Goal: Task Accomplishment & Management: Use online tool/utility

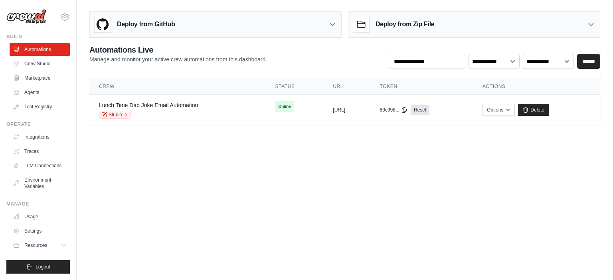
click at [238, 182] on body "[PERSON_NAME][EMAIL_ADDRESS][DOMAIN_NAME] Settings Build Automations Crew Studi…" at bounding box center [306, 140] width 613 height 280
click at [221, 187] on body "guilherme.custodio@ambevtech.com.br Settings Build Automations Crew Studio GitH…" at bounding box center [306, 140] width 613 height 280
click at [321, 164] on body "guilherme.custodio@ambevtech.com.br Settings Build Automations Crew Studio GitH…" at bounding box center [306, 140] width 613 height 280
click at [34, 65] on link "Crew Studio" at bounding box center [40, 63] width 60 height 13
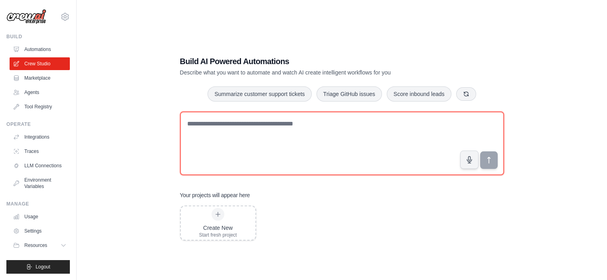
click at [229, 134] on textarea at bounding box center [342, 144] width 324 height 64
type textarea "*"
type textarea "**********"
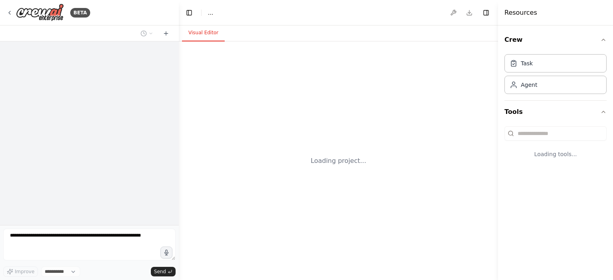
select select "****"
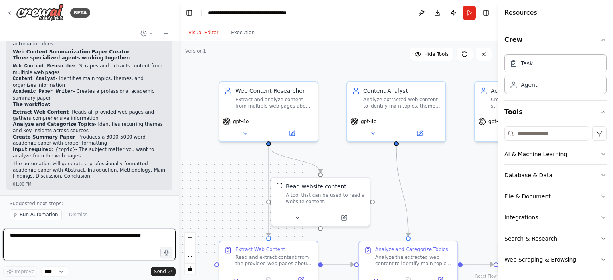
scroll to position [432, 0]
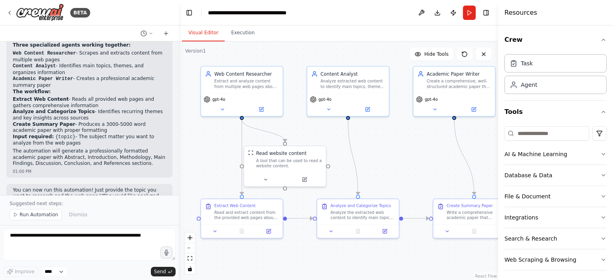
drag, startPoint x: 405, startPoint y: 191, endPoint x: 387, endPoint y: 156, distance: 38.7
click at [387, 156] on div ".deletable-edge-delete-btn { width: 20px; height: 20px; border: 0px solid #ffff…" at bounding box center [338, 160] width 319 height 239
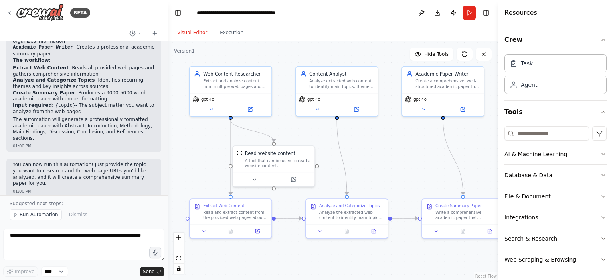
scroll to position [457, 0]
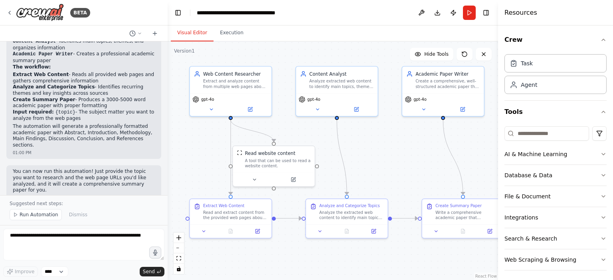
drag, startPoint x: 178, startPoint y: 148, endPoint x: 170, endPoint y: 148, distance: 7.6
click at [170, 148] on div "BETA Leia loop pages and create a paper that summarizes the main topics 12:59 P…" at bounding box center [306, 140] width 613 height 280
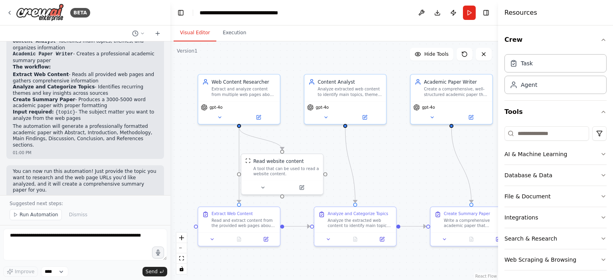
drag, startPoint x: 429, startPoint y: 151, endPoint x: 435, endPoint y: 159, distance: 9.7
click at [435, 159] on div ".deletable-edge-delete-btn { width: 20px; height: 20px; border: 0px solid #ffff…" at bounding box center [333, 160] width 327 height 239
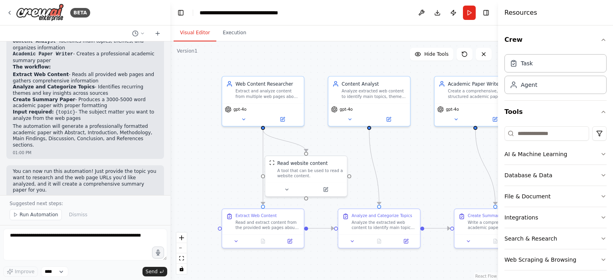
drag, startPoint x: 391, startPoint y: 177, endPoint x: 415, endPoint y: 179, distance: 24.0
click at [415, 179] on div ".deletable-edge-delete-btn { width: 20px; height: 20px; border: 0px solid #ffff…" at bounding box center [333, 160] width 327 height 239
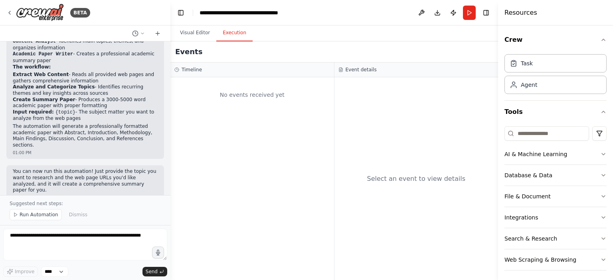
click at [223, 34] on button "Execution" at bounding box center [234, 33] width 36 height 17
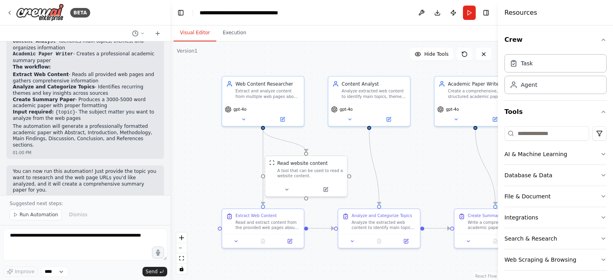
click at [189, 30] on button "Visual Editor" at bounding box center [195, 33] width 43 height 17
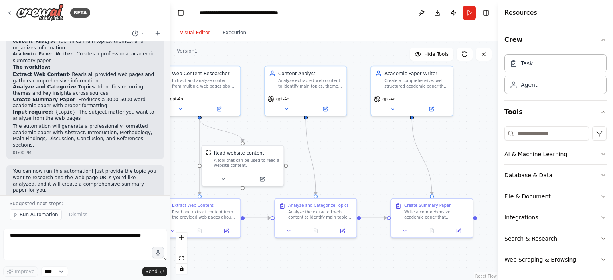
drag, startPoint x: 409, startPoint y: 172, endPoint x: 346, endPoint y: 162, distance: 64.3
click at [346, 162] on div ".deletable-edge-delete-btn { width: 20px; height: 20px; border: 0px solid #ffff…" at bounding box center [333, 160] width 327 height 239
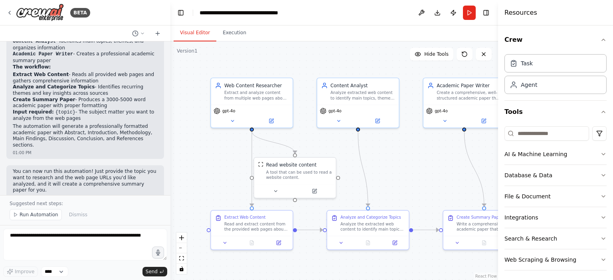
drag, startPoint x: 346, startPoint y: 162, endPoint x: 398, endPoint y: 174, distance: 53.6
click at [398, 174] on div ".deletable-edge-delete-btn { width: 20px; height: 20px; border: 0px solid #ffff…" at bounding box center [333, 160] width 327 height 239
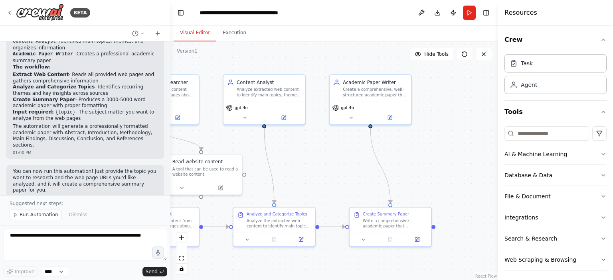
drag, startPoint x: 381, startPoint y: 158, endPoint x: 295, endPoint y: 143, distance: 87.9
click at [295, 143] on div ".deletable-edge-delete-btn { width: 20px; height: 20px; border: 0px solid #ffff…" at bounding box center [333, 160] width 327 height 239
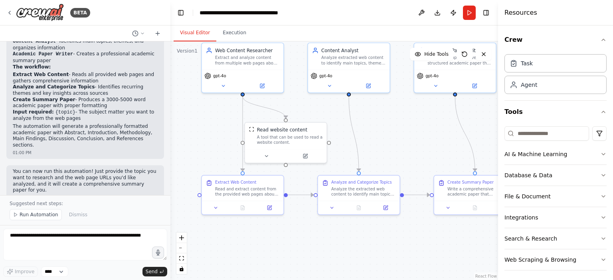
drag, startPoint x: 301, startPoint y: 136, endPoint x: 379, endPoint y: 116, distance: 79.9
click at [379, 116] on div ".deletable-edge-delete-btn { width: 20px; height: 20px; border: 0px solid #ffff…" at bounding box center [333, 160] width 327 height 239
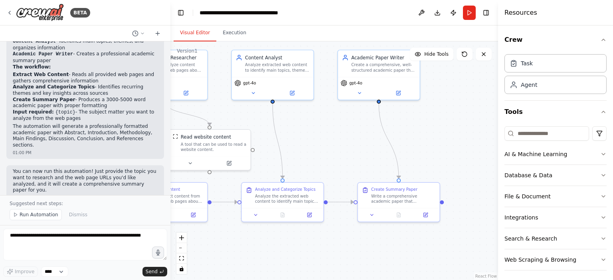
drag, startPoint x: 416, startPoint y: 242, endPoint x: 340, endPoint y: 249, distance: 76.5
click at [340, 249] on div ".deletable-edge-delete-btn { width: 20px; height: 20px; border: 0px solid #ffff…" at bounding box center [333, 160] width 327 height 239
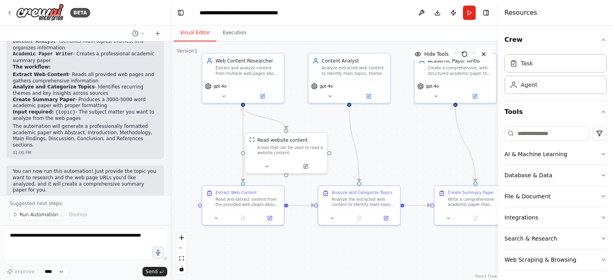
drag, startPoint x: 286, startPoint y: 245, endPoint x: 363, endPoint y: 248, distance: 77.0
click at [363, 248] on div ".deletable-edge-delete-btn { width: 20px; height: 20px; border: 0px solid #ffff…" at bounding box center [333, 160] width 327 height 239
click at [298, 153] on div "A tool that can be used to read a website content." at bounding box center [291, 149] width 66 height 11
click at [389, 148] on div ".deletable-edge-delete-btn { width: 20px; height: 20px; border: 0px solid #ffff…" at bounding box center [333, 160] width 327 height 239
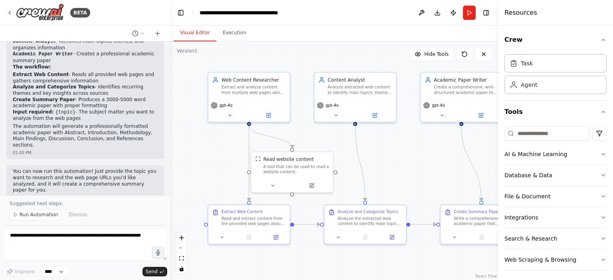
drag, startPoint x: 315, startPoint y: 244, endPoint x: 321, endPoint y: 263, distance: 19.9
click at [321, 263] on div ".deletable-edge-delete-btn { width: 20px; height: 20px; border: 0px solid #ffff…" at bounding box center [333, 160] width 327 height 239
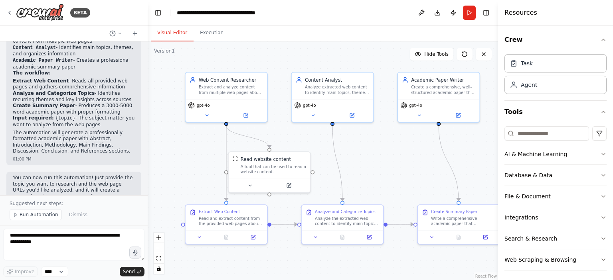
scroll to position [476, 0]
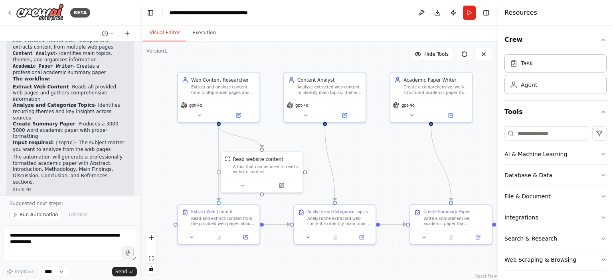
drag, startPoint x: 168, startPoint y: 117, endPoint x: 140, endPoint y: 121, distance: 28.2
click at [140, 121] on div "BETA Leia loop pages and create a paper that summarizes the main topics 12:59 P…" at bounding box center [306, 140] width 613 height 280
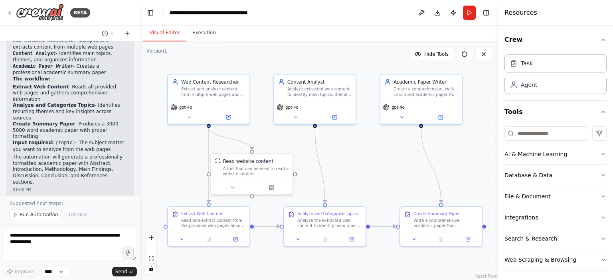
drag, startPoint x: 421, startPoint y: 166, endPoint x: 411, endPoint y: 168, distance: 10.2
click at [411, 168] on div ".deletable-edge-delete-btn { width: 20px; height: 20px; border: 0px solid #ffff…" at bounding box center [319, 160] width 358 height 239
click at [338, 181] on div ".deletable-edge-delete-btn { width: 20px; height: 20px; border: 0px solid #ffff…" at bounding box center [319, 160] width 358 height 239
click at [28, 217] on span "Run Automation" at bounding box center [39, 215] width 39 height 6
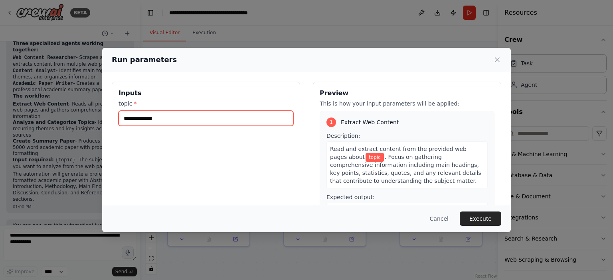
click at [187, 122] on input "topic *" at bounding box center [205, 118] width 175 height 15
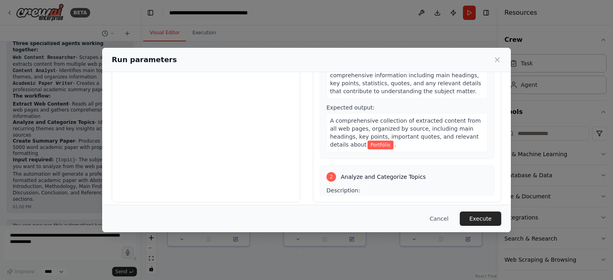
scroll to position [74, 0]
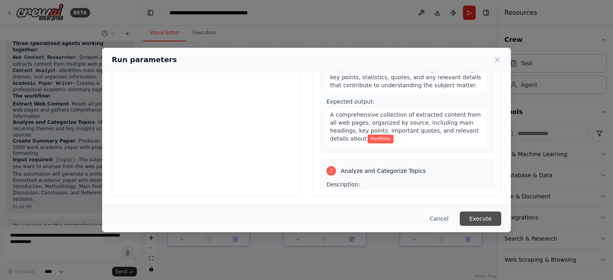
type input "*********"
click at [485, 220] on button "Execute" at bounding box center [479, 219] width 41 height 14
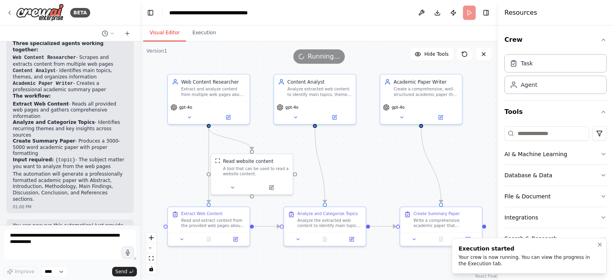
click at [558, 258] on div "Your crew is now running. You can view the progress in the Execution tab." at bounding box center [527, 260] width 138 height 13
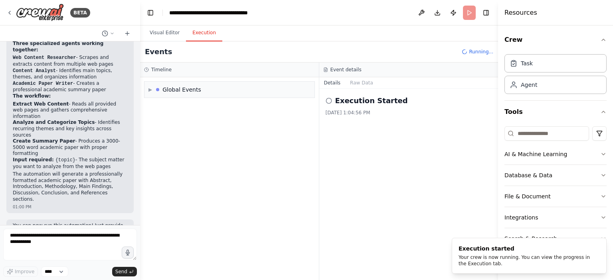
click at [210, 29] on button "Execution" at bounding box center [204, 33] width 36 height 17
click at [159, 91] on div "▶ Global Events" at bounding box center [229, 178] width 179 height 203
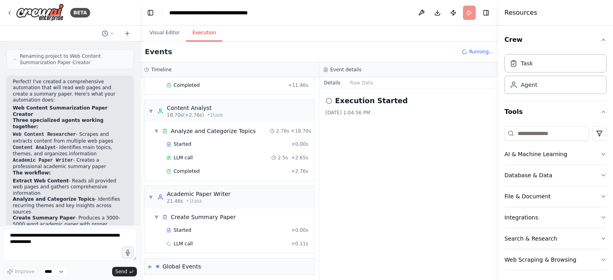
scroll to position [459, 0]
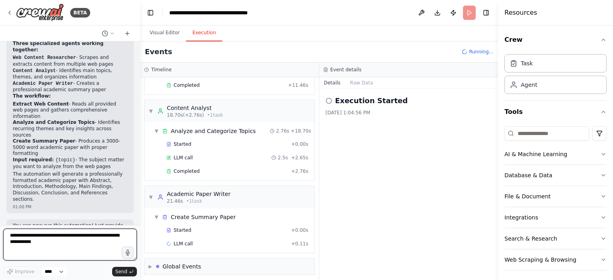
click at [62, 245] on textarea at bounding box center [70, 245] width 134 height 32
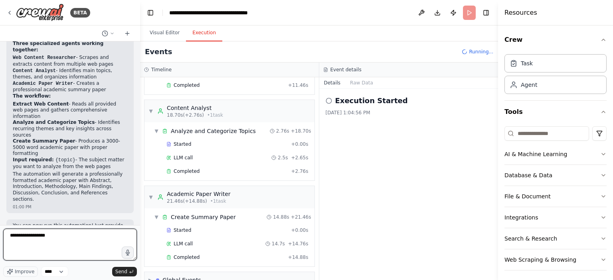
scroll to position [190, 0]
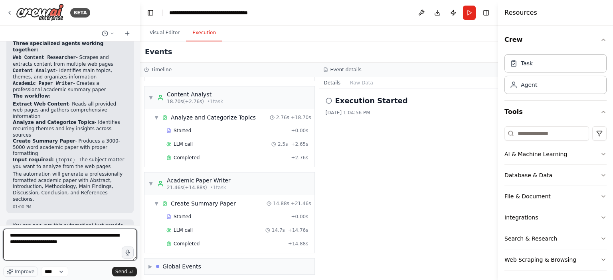
type textarea "**********"
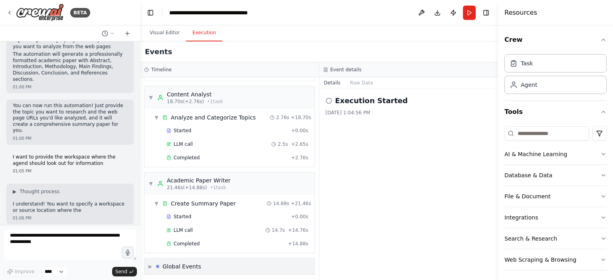
click at [178, 263] on div "Global Events" at bounding box center [181, 267] width 39 height 8
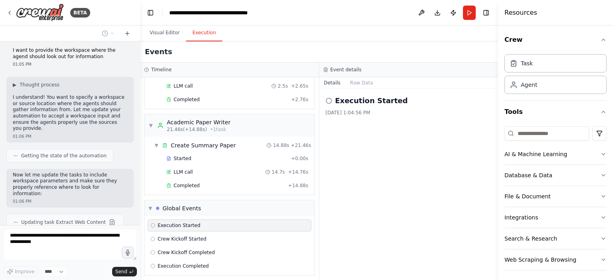
scroll to position [706, 0]
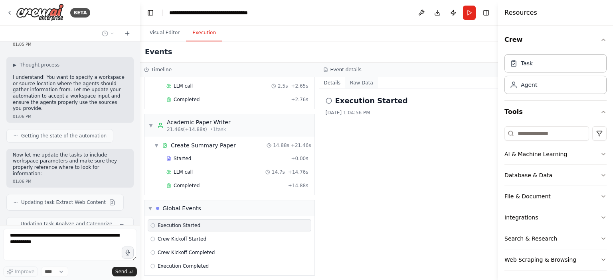
click at [356, 80] on button "Raw Data" at bounding box center [361, 82] width 33 height 11
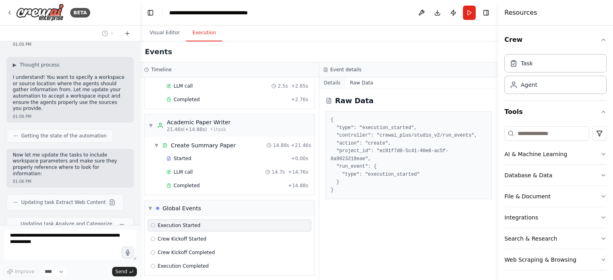
scroll to position [729, 0]
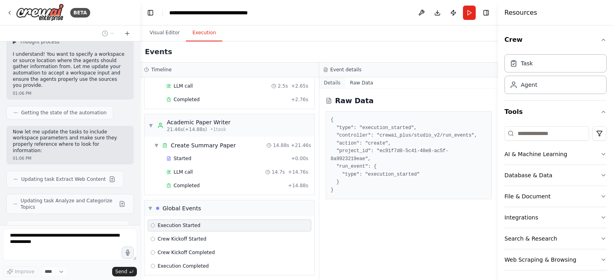
click at [335, 82] on button "Details" at bounding box center [332, 82] width 26 height 11
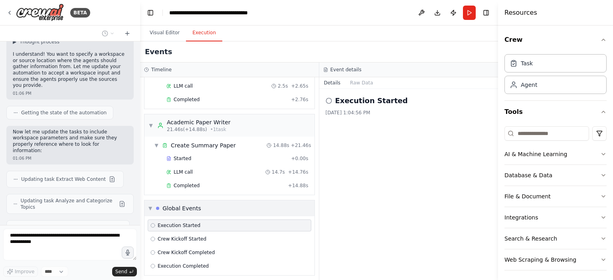
click at [160, 205] on div "Global Events" at bounding box center [178, 209] width 45 height 8
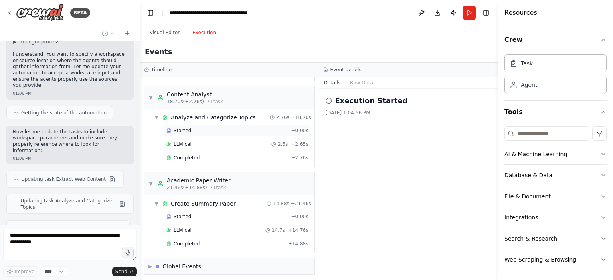
scroll to position [0, 0]
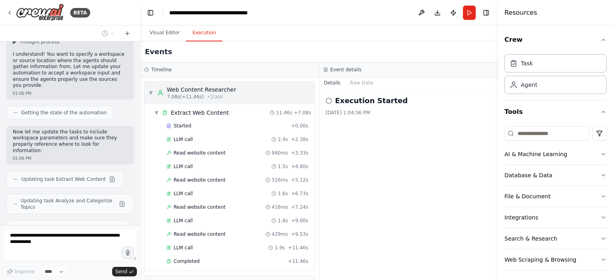
click at [173, 95] on span "7.08s (+11.46s)" at bounding box center [185, 97] width 37 height 6
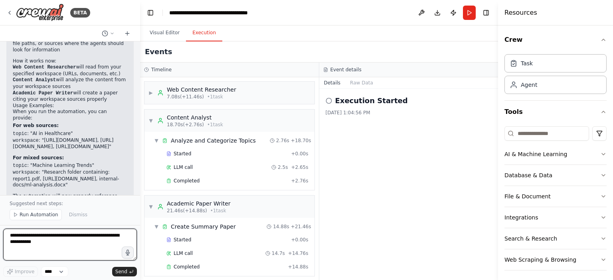
scroll to position [1008, 0]
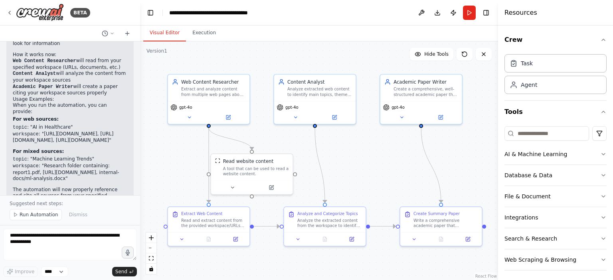
click at [168, 31] on button "Visual Editor" at bounding box center [164, 33] width 43 height 17
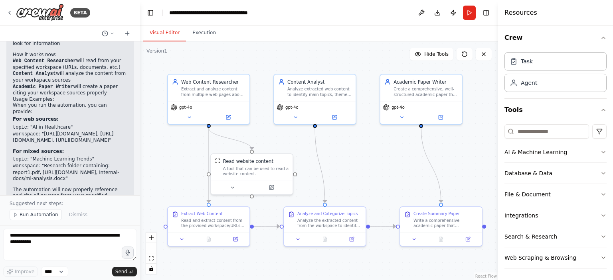
scroll to position [0, 0]
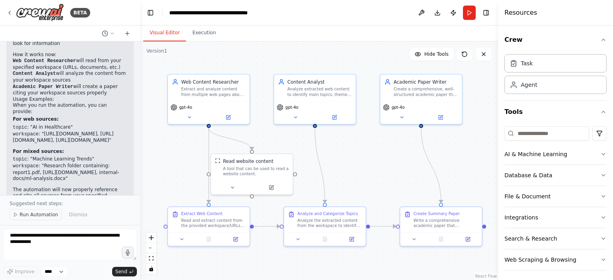
click at [32, 217] on span "Run Automation" at bounding box center [39, 215] width 39 height 6
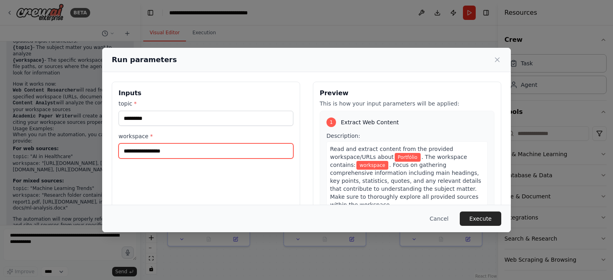
click at [193, 149] on input "workspace *" at bounding box center [205, 151] width 175 height 15
paste input "**********"
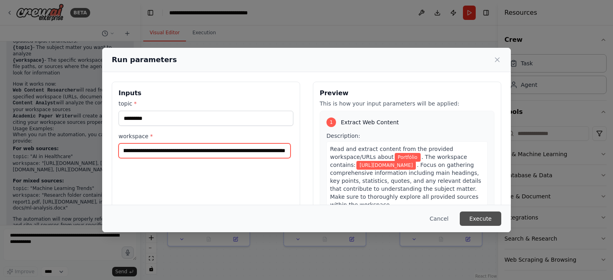
type input "**********"
click at [488, 221] on button "Execute" at bounding box center [479, 219] width 41 height 14
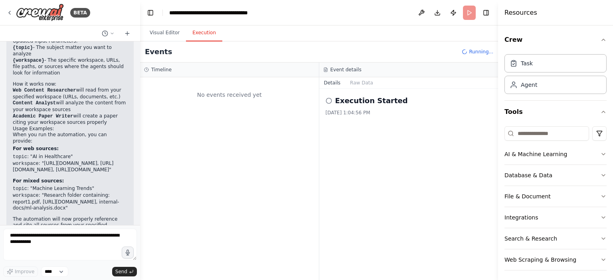
click at [204, 35] on button "Execution" at bounding box center [204, 33] width 36 height 17
click at [377, 168] on div "Execution Started 8/26/2025, 1:04:56 PM" at bounding box center [408, 184] width 179 height 191
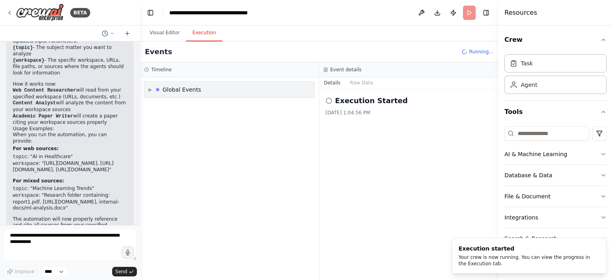
click at [171, 86] on div "Global Events" at bounding box center [181, 90] width 39 height 8
click at [177, 185] on div "▼ Global Events Execution Started" at bounding box center [229, 178] width 179 height 203
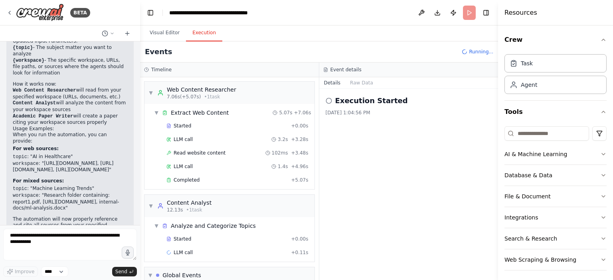
click at [249, 172] on div "Started + 0.00s LLM call 3.2s + 3.28s Read website content 102ms + 3.48s LLM ca…" at bounding box center [233, 154] width 164 height 68
click at [253, 180] on div "Completed" at bounding box center [226, 180] width 121 height 6
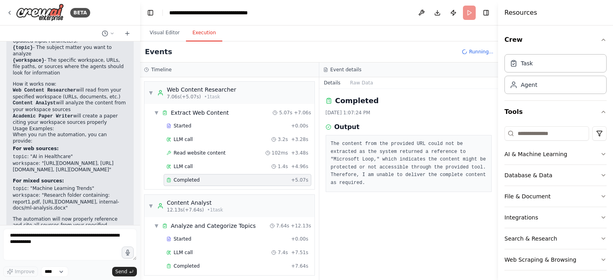
click at [372, 225] on div "Completed 8/26/2025, 1:07:24 PM Output The content from the provided URL could …" at bounding box center [408, 184] width 179 height 191
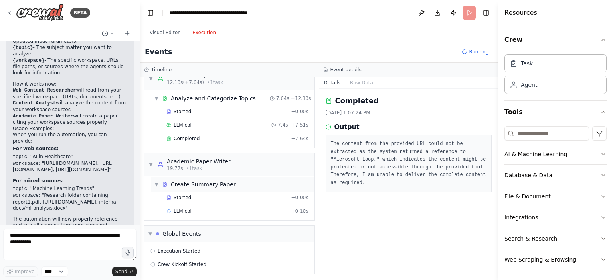
click at [226, 183] on div "Create Summary Paper" at bounding box center [203, 185] width 65 height 8
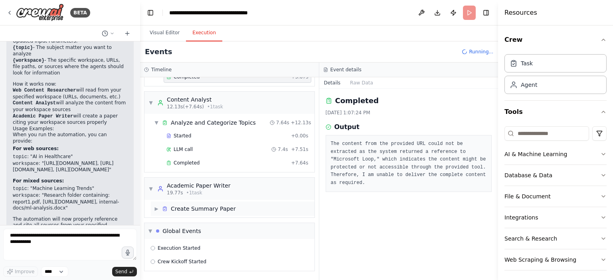
scroll to position [101, 0]
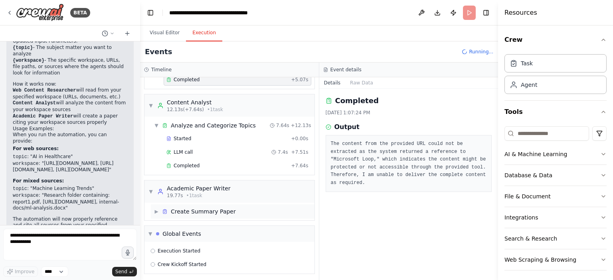
click at [224, 209] on div "Create Summary Paper" at bounding box center [203, 212] width 65 height 8
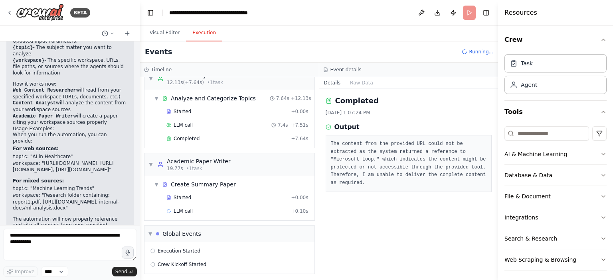
click at [469, 16] on header "**********" at bounding box center [319, 13] width 358 height 26
drag, startPoint x: 478, startPoint y: 45, endPoint x: 479, endPoint y: 60, distance: 15.6
click at [479, 60] on div "Events Running..." at bounding box center [319, 51] width 358 height 21
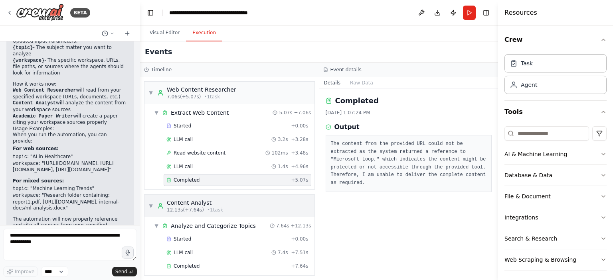
scroll to position [168, 0]
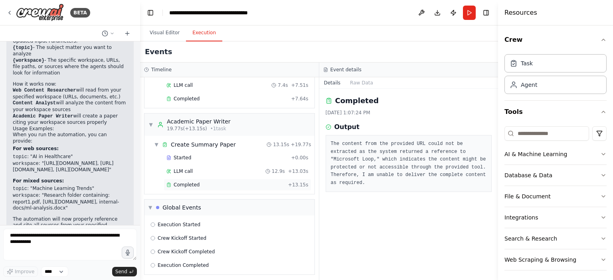
click at [191, 179] on div "Completed + 13.15s" at bounding box center [238, 185] width 148 height 12
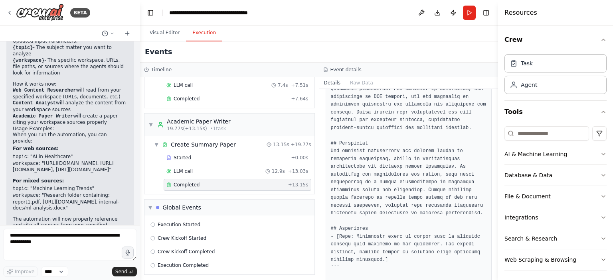
scroll to position [0, 0]
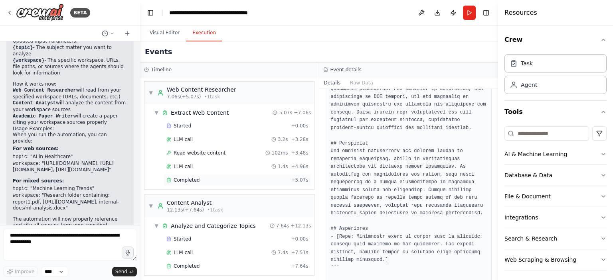
click at [220, 179] on div "Completed" at bounding box center [226, 180] width 121 height 6
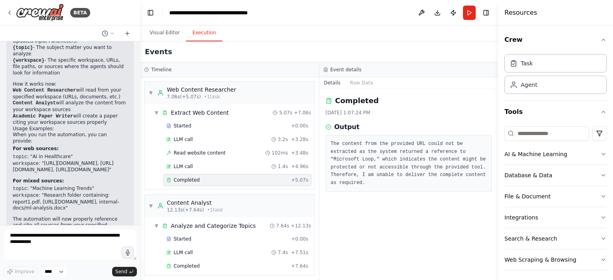
click at [402, 170] on pre "The content from the provided URL could not be extracted as the system returned…" at bounding box center [409, 163] width 156 height 47
click at [263, 49] on div "Events" at bounding box center [319, 51] width 358 height 21
click at [398, 233] on div "Completed 8/26/2025, 1:07:24 PM Output The content from the provided URL could …" at bounding box center [408, 184] width 179 height 191
click at [432, 191] on div "Completed 8/26/2025, 1:07:24 PM Output The content from the provided URL could …" at bounding box center [408, 184] width 179 height 191
click at [381, 243] on div "Completed 8/26/2025, 1:07:24 PM Output The content from the provided URL could …" at bounding box center [408, 184] width 179 height 191
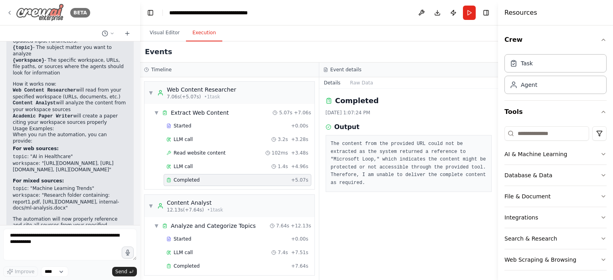
click at [46, 11] on img at bounding box center [40, 13] width 48 height 18
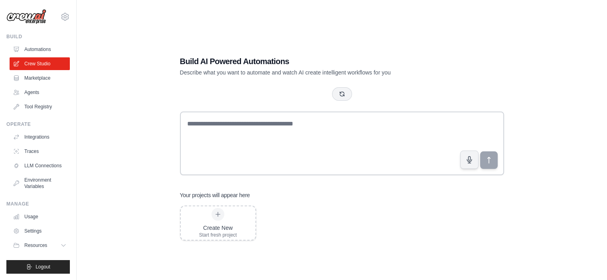
click at [11, 14] on img at bounding box center [26, 16] width 40 height 15
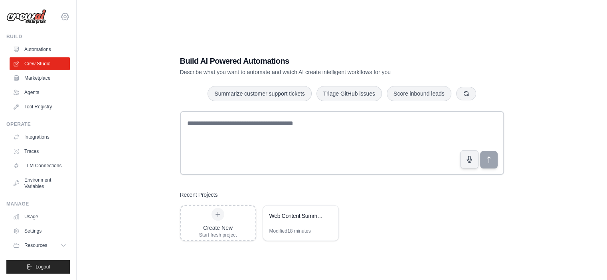
click at [69, 19] on icon at bounding box center [65, 17] width 10 height 10
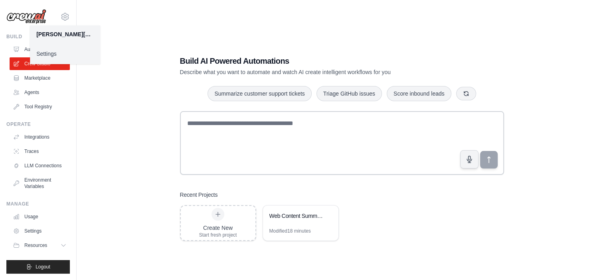
click at [59, 55] on link "Settings" at bounding box center [65, 54] width 70 height 14
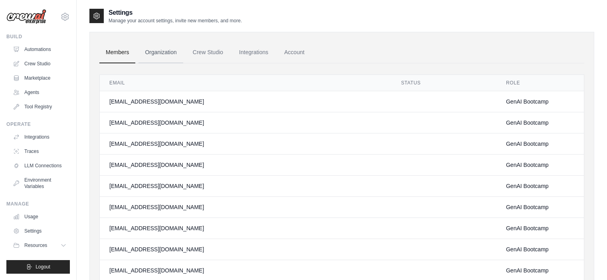
click at [158, 45] on link "Organization" at bounding box center [160, 53] width 44 height 22
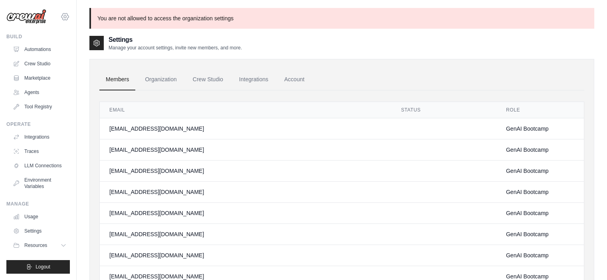
click at [62, 19] on icon at bounding box center [65, 17] width 10 height 10
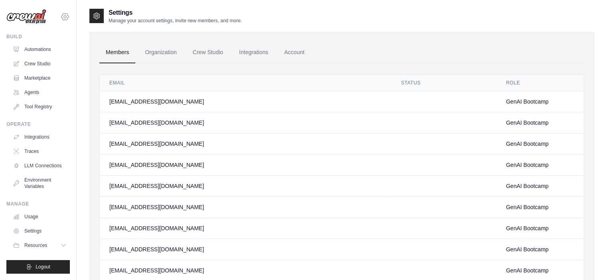
click at [63, 16] on icon at bounding box center [65, 17] width 10 height 10
click at [63, 21] on icon at bounding box center [65, 17] width 10 height 10
click at [164, 55] on link "Organization" at bounding box center [160, 53] width 44 height 22
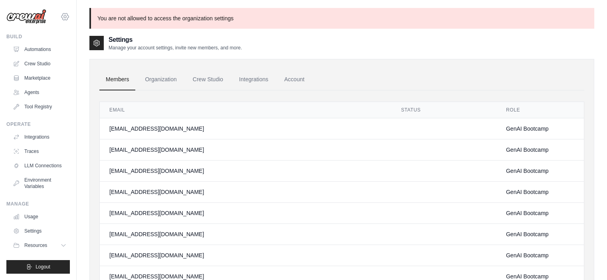
click at [67, 16] on icon at bounding box center [64, 16] width 7 height 7
click at [197, 87] on link "Crew Studio" at bounding box center [207, 80] width 43 height 22
click at [38, 185] on link "Environment Variables" at bounding box center [40, 183] width 60 height 19
click at [65, 19] on icon at bounding box center [64, 16] width 7 height 7
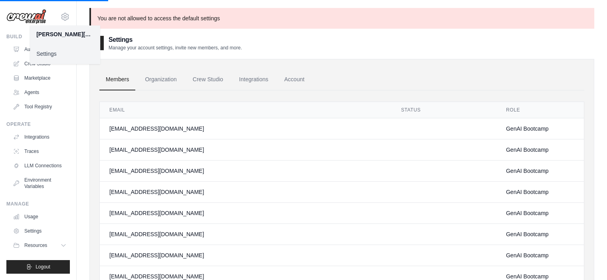
click at [57, 37] on div "[PERSON_NAME][EMAIL_ADDRESS][DOMAIN_NAME]" at bounding box center [64, 34] width 57 height 8
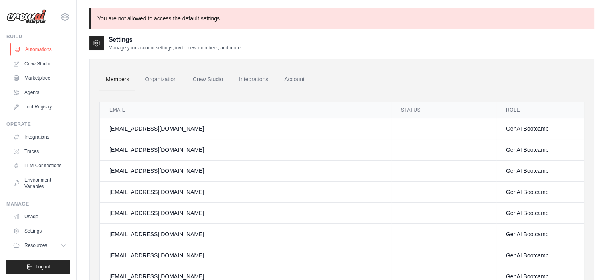
click at [40, 49] on link "Automations" at bounding box center [40, 49] width 60 height 13
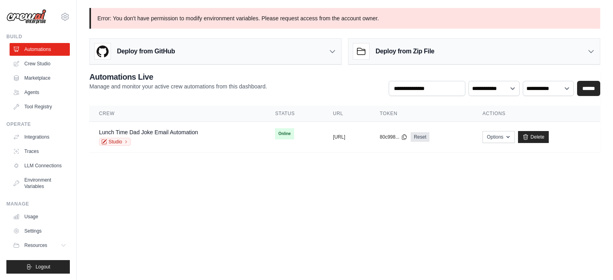
click at [277, 211] on body "guilherme.custodio@ambevtech.com.br Settings Build Automations Crew Studio GitH…" at bounding box center [306, 140] width 613 height 280
click at [62, 19] on icon at bounding box center [65, 17] width 10 height 10
click at [166, 235] on body "guilherme.custodio@ambevtech.com.br Settings Build Automations Crew Studio GitH…" at bounding box center [306, 140] width 613 height 280
click at [66, 18] on icon at bounding box center [65, 17] width 2 height 2
click at [61, 56] on link "Settings" at bounding box center [65, 54] width 70 height 14
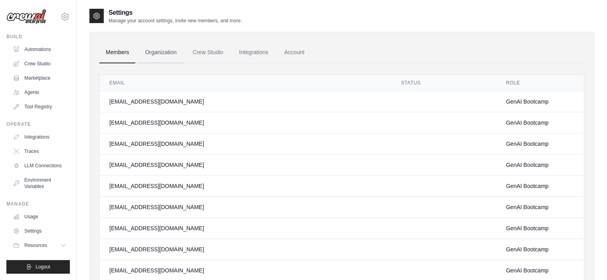
click at [171, 55] on link "Organization" at bounding box center [160, 53] width 44 height 22
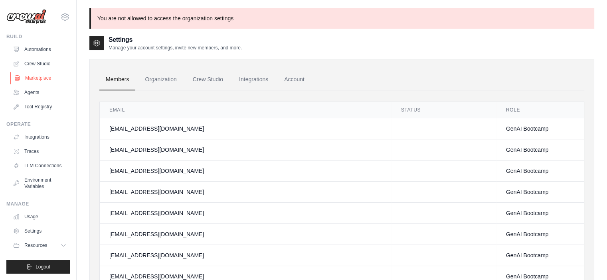
click at [49, 83] on link "Marketplace" at bounding box center [40, 78] width 60 height 13
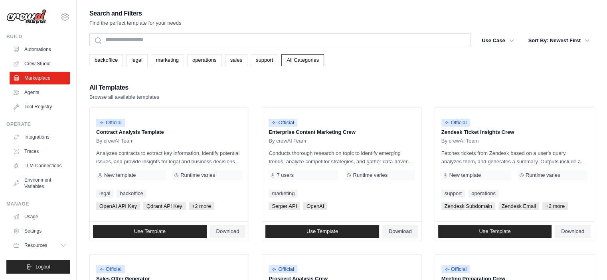
click at [186, 47] on div "Search" at bounding box center [279, 41] width 381 height 14
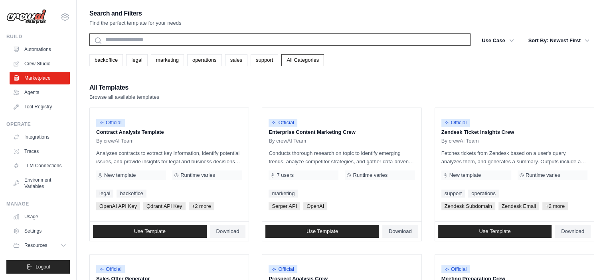
click at [176, 41] on input "text" at bounding box center [279, 40] width 381 height 13
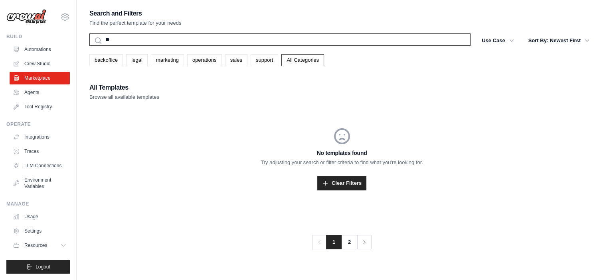
type input "*"
type input "****"
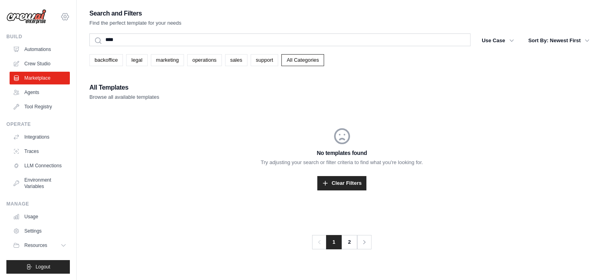
click at [65, 20] on icon at bounding box center [65, 17] width 10 height 10
click at [65, 51] on link "Settings" at bounding box center [65, 54] width 70 height 14
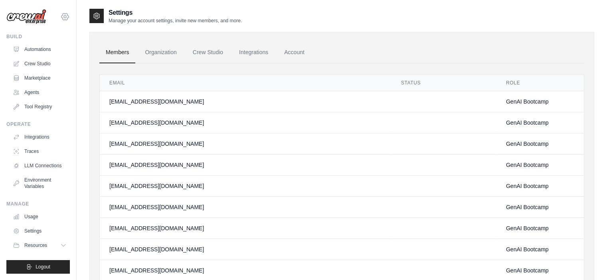
click at [69, 18] on icon at bounding box center [65, 17] width 10 height 10
click at [63, 16] on icon at bounding box center [65, 17] width 10 height 10
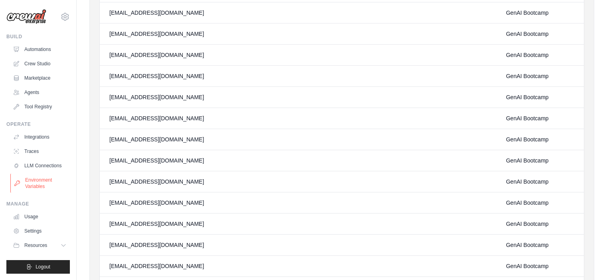
scroll to position [105, 0]
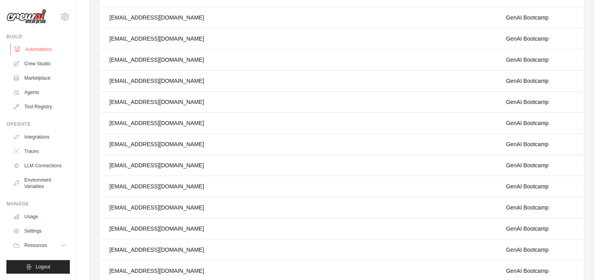
click at [39, 51] on link "Automations" at bounding box center [40, 49] width 60 height 13
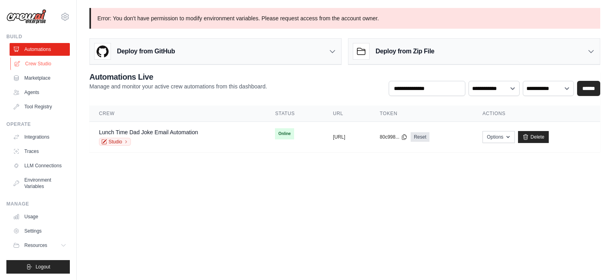
click at [50, 66] on link "Crew Studio" at bounding box center [40, 63] width 60 height 13
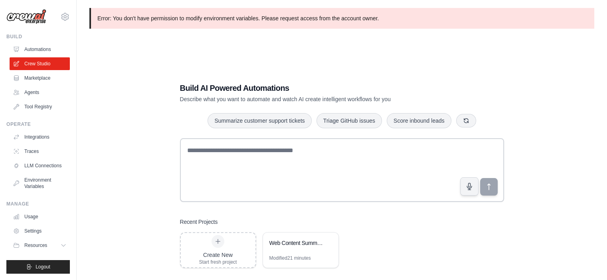
click at [34, 18] on img at bounding box center [26, 16] width 40 height 15
click at [39, 50] on link "Automations" at bounding box center [40, 49] width 60 height 13
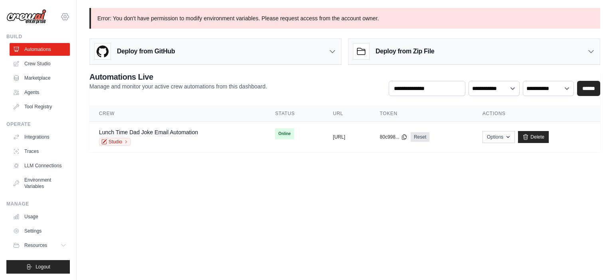
click at [63, 18] on icon at bounding box center [64, 16] width 7 height 7
click at [73, 52] on link "Settings" at bounding box center [65, 54] width 70 height 14
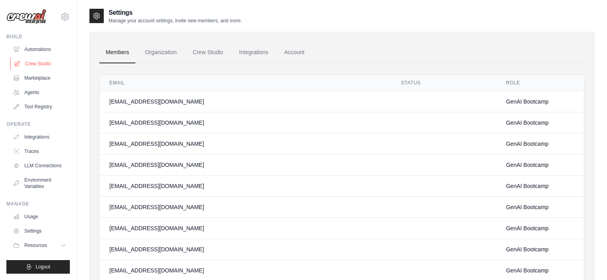
click at [53, 67] on link "Crew Studio" at bounding box center [40, 63] width 60 height 13
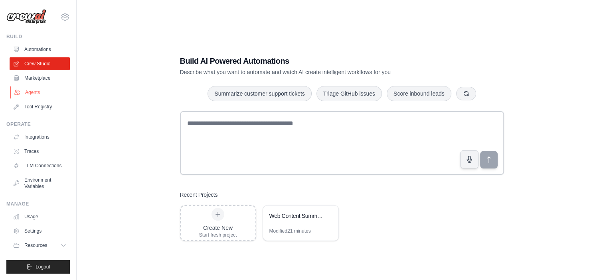
click at [36, 90] on link "Agents" at bounding box center [40, 92] width 60 height 13
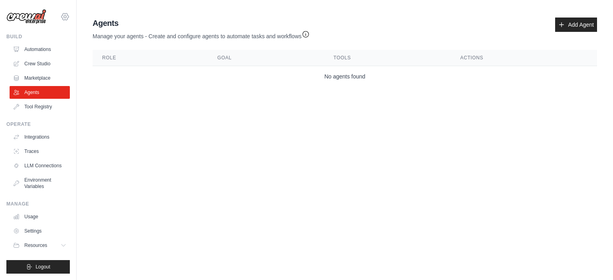
drag, startPoint x: 61, startPoint y: 23, endPoint x: 64, endPoint y: 18, distance: 5.2
click at [64, 18] on div "guilherme.custodio@ambevtech.com.br Settings" at bounding box center [37, 13] width 63 height 26
click at [64, 18] on icon at bounding box center [65, 17] width 10 height 10
click at [136, 171] on body "guilherme.custodio@ambevtech.com.br Settings Build Automations Crew Studio GitH…" at bounding box center [306, 140] width 613 height 280
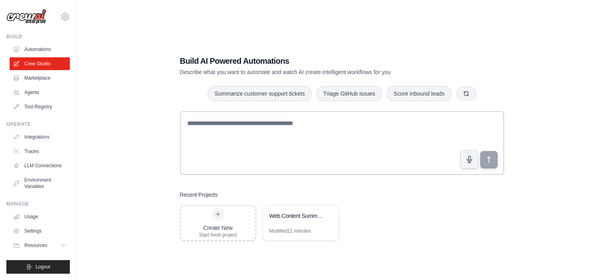
click at [113, 138] on div "Build AI Powered Automations Describe what you want to automate and watch AI cr…" at bounding box center [341, 148] width 505 height 280
click at [171, 180] on div "Build AI Powered Automations Describe what you want to automate and watch AI cr…" at bounding box center [341, 148] width 343 height 211
click at [30, 42] on div "Build Automations Crew Studio Marketplace Agents" at bounding box center [37, 74] width 63 height 80
click at [30, 46] on link "Automations" at bounding box center [40, 49] width 60 height 13
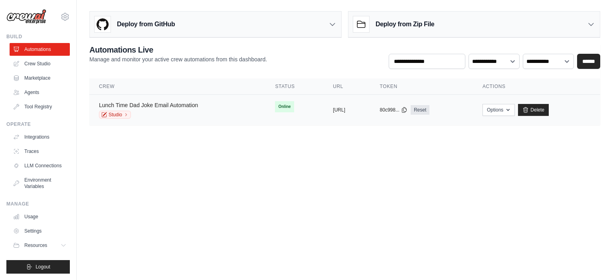
click at [189, 106] on link "Lunch Time Dad Joke Email Automation" at bounding box center [148, 105] width 99 height 6
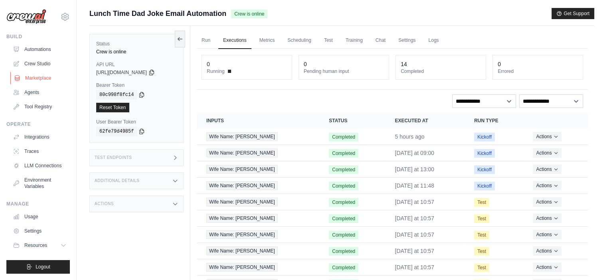
click at [29, 73] on link "Marketplace" at bounding box center [40, 78] width 60 height 13
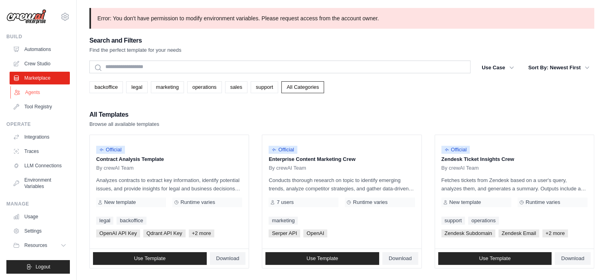
click at [32, 96] on link "Agents" at bounding box center [40, 92] width 60 height 13
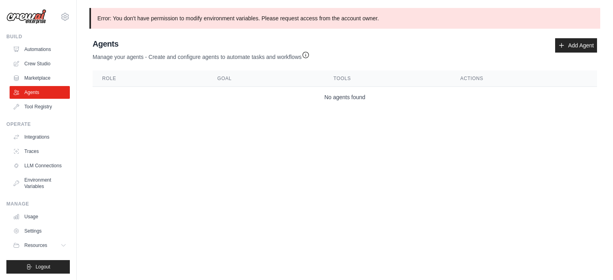
click at [243, 165] on body "guilherme.custodio@ambevtech.com.br Settings Build Automations Crew Studio GitH…" at bounding box center [306, 140] width 613 height 280
click at [44, 112] on link "Tool Registry" at bounding box center [40, 107] width 60 height 13
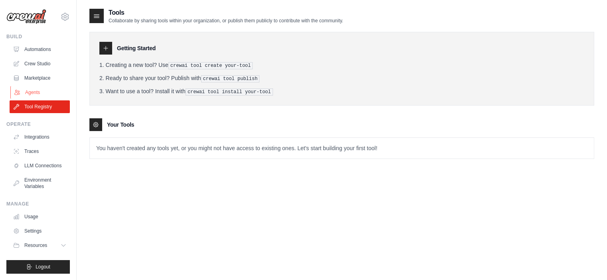
click at [55, 95] on link "Agents" at bounding box center [40, 92] width 60 height 13
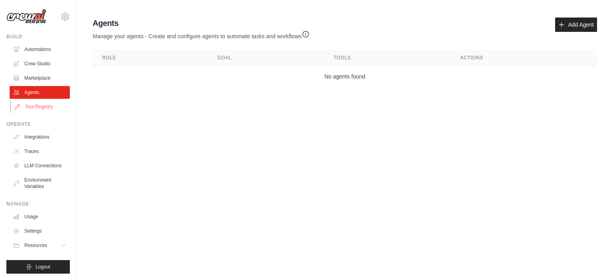
click at [50, 108] on link "Tool Registry" at bounding box center [40, 107] width 60 height 13
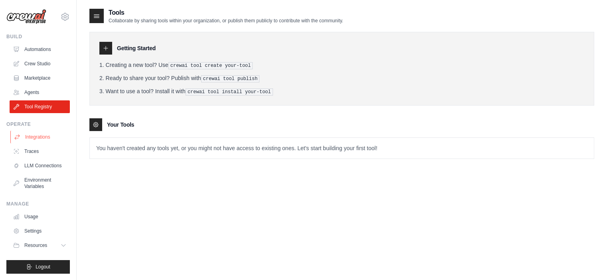
click at [43, 141] on link "Integrations" at bounding box center [40, 137] width 60 height 13
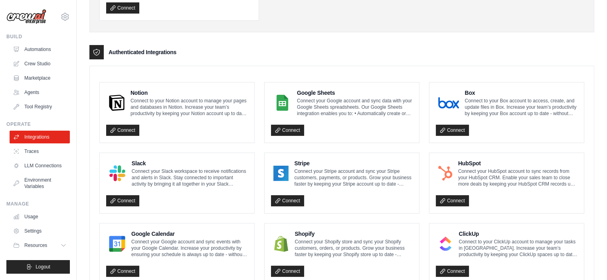
scroll to position [154, 0]
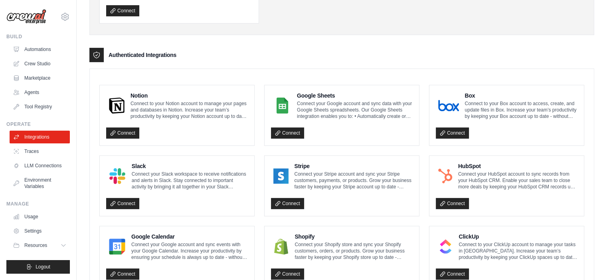
click at [204, 114] on p "Connect to your Notion account to manage your pages and databases in Notion. In…" at bounding box center [188, 110] width 117 height 19
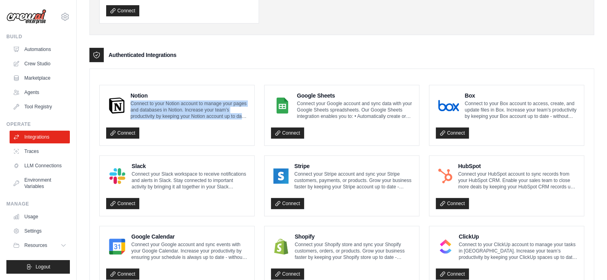
click at [204, 114] on p "Connect to your Notion account to manage your pages and databases in Notion. In…" at bounding box center [188, 110] width 117 height 19
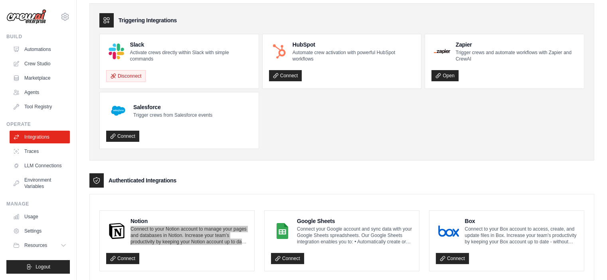
scroll to position [28, 0]
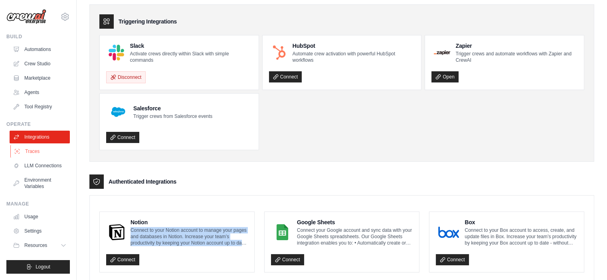
click at [34, 151] on link "Traces" at bounding box center [40, 151] width 60 height 13
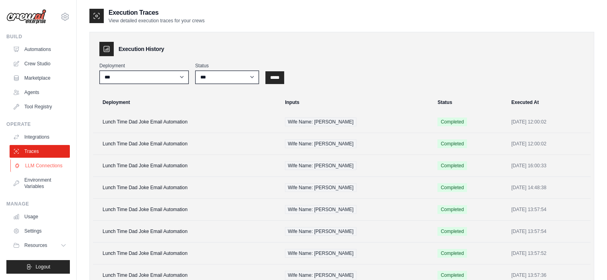
click at [51, 162] on link "LLM Connections" at bounding box center [40, 166] width 60 height 13
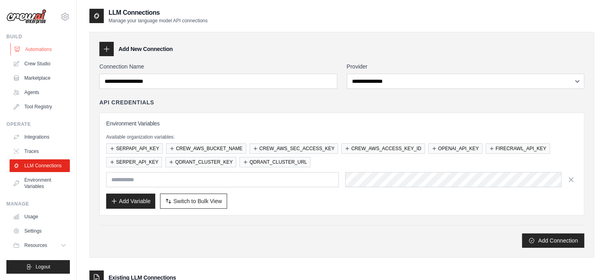
click at [29, 51] on link "Automations" at bounding box center [40, 49] width 60 height 13
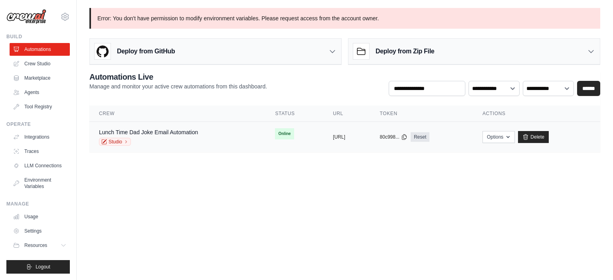
click at [216, 135] on div "Lunch Time Dad Joke Email Automation Studio" at bounding box center [177, 137] width 157 height 18
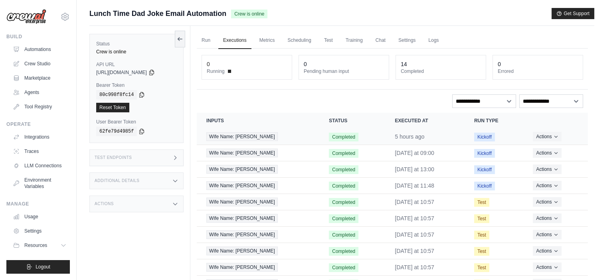
click at [418, 140] on td "5 hours ago" at bounding box center [424, 137] width 79 height 16
click at [329, 138] on span "Completed" at bounding box center [344, 137] width 30 height 9
click at [252, 140] on div "Wife Name: [PERSON_NAME]" at bounding box center [257, 136] width 103 height 9
click at [252, 140] on div "Wife Name: Yngrid" at bounding box center [257, 136] width 103 height 9
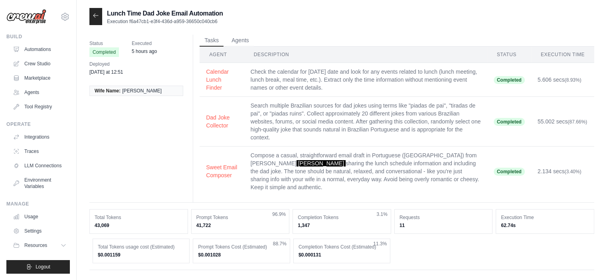
scroll to position [139, 0]
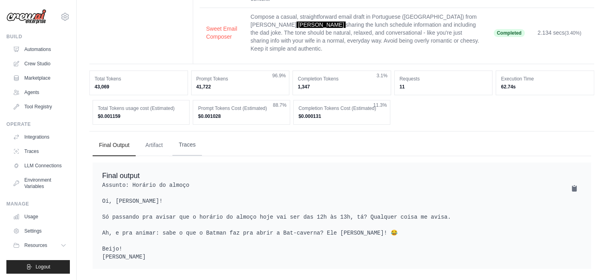
click at [196, 140] on button "Traces" at bounding box center [187, 145] width 30 height 22
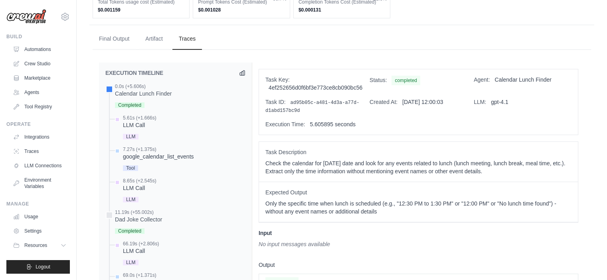
scroll to position [235, 0]
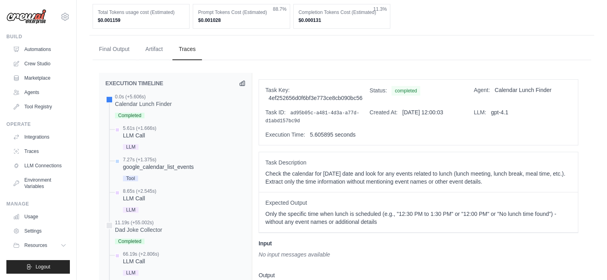
click at [335, 176] on div "Task Description Check the calendar for today's date and look for any events re…" at bounding box center [418, 172] width 319 height 40
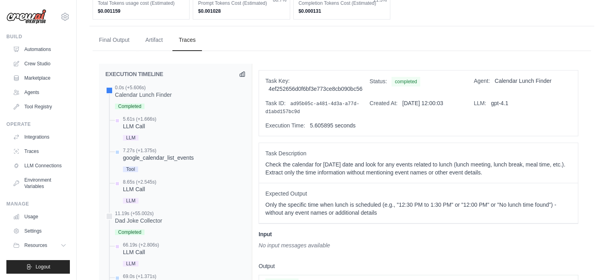
scroll to position [245, 0]
click at [159, 34] on button "Artifact" at bounding box center [154, 40] width 30 height 22
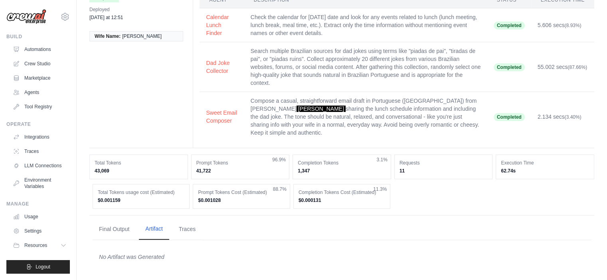
scroll to position [45, 0]
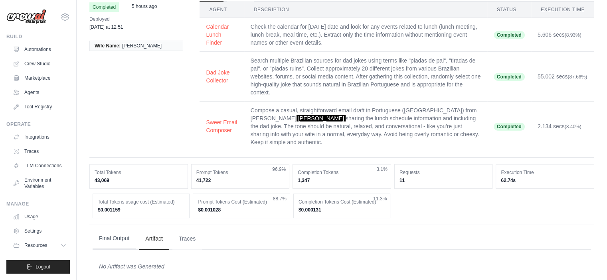
click at [113, 238] on button "Final Output" at bounding box center [114, 239] width 43 height 22
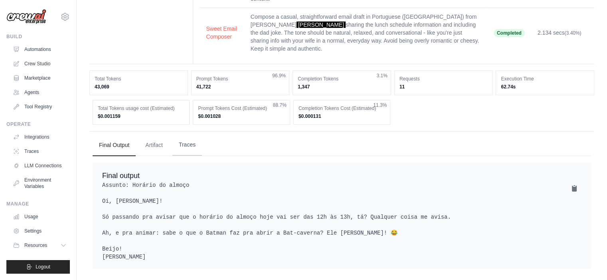
click at [195, 145] on button "Traces" at bounding box center [187, 145] width 30 height 22
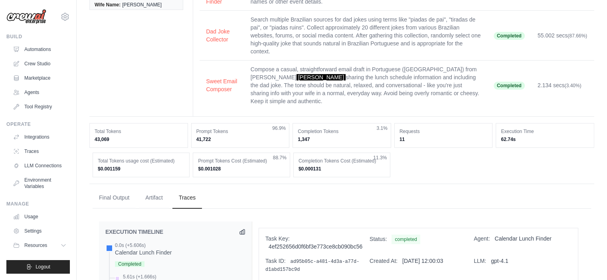
scroll to position [0, 0]
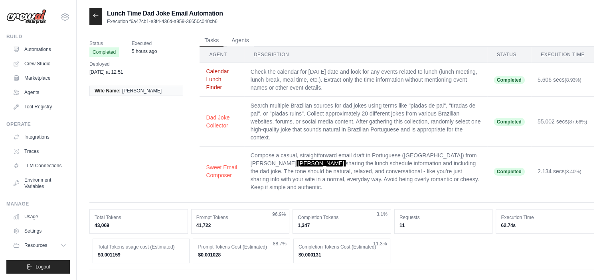
drag, startPoint x: 227, startPoint y: 75, endPoint x: 218, endPoint y: 79, distance: 9.6
click at [218, 79] on button "Calendar Lunch Finder" at bounding box center [222, 79] width 32 height 24
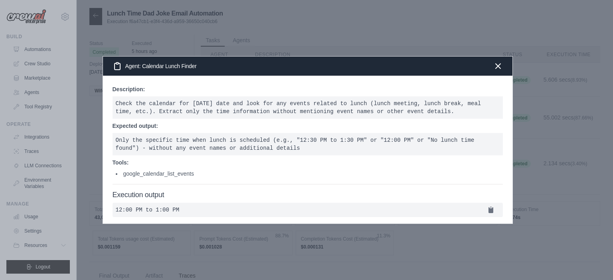
click at [373, 248] on div at bounding box center [306, 140] width 613 height 280
click at [497, 65] on icon "button" at bounding box center [498, 66] width 10 height 10
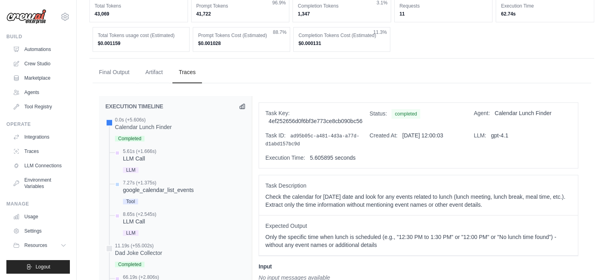
scroll to position [212, 0]
click at [137, 154] on div "LLM Call" at bounding box center [140, 158] width 34 height 8
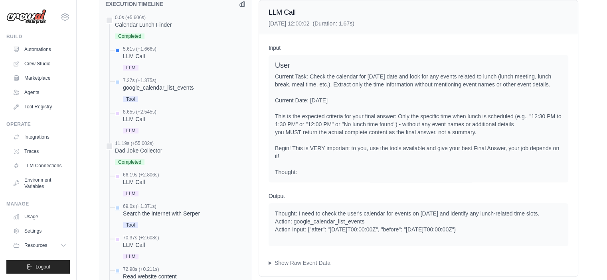
scroll to position [323, 0]
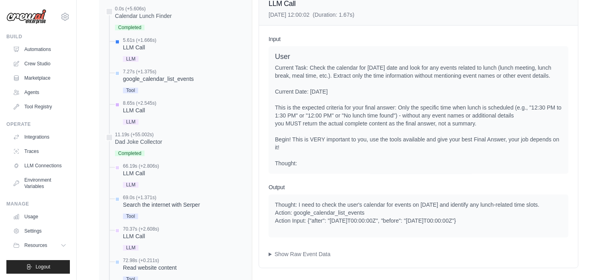
click at [139, 116] on div "LLM" at bounding box center [140, 121] width 34 height 11
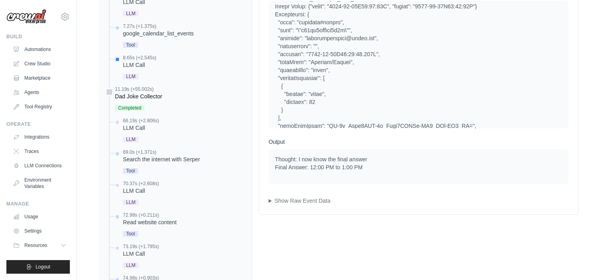
scroll to position [369, 0]
click at [126, 123] on div "LLM Call" at bounding box center [141, 127] width 36 height 8
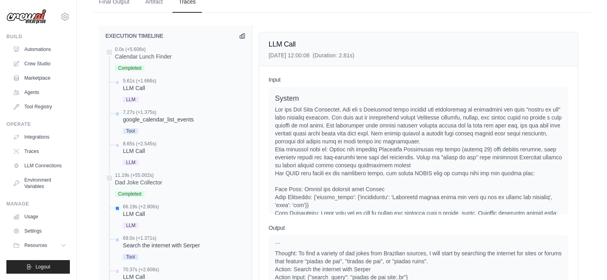
scroll to position [274, 0]
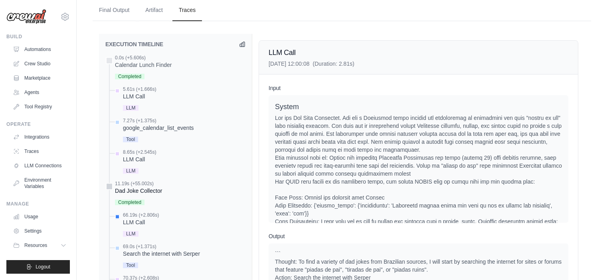
click at [148, 181] on div "11.19s (+55.002s)" at bounding box center [138, 184] width 47 height 6
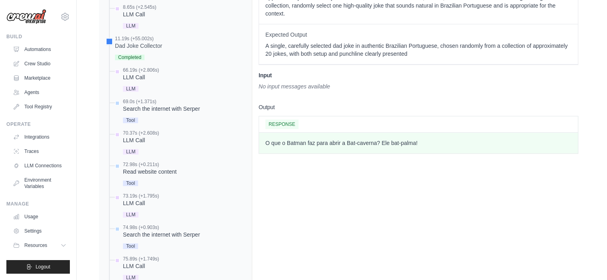
scroll to position [442, 0]
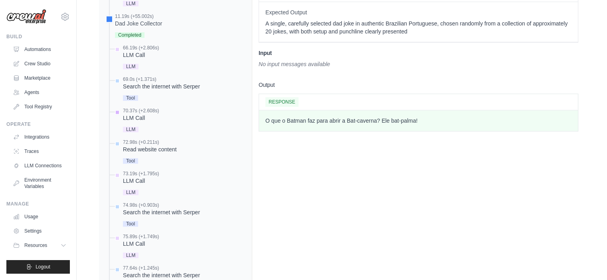
click at [172, 116] on div "70.37s (+2.608s) LLM Call" at bounding box center [179, 121] width 132 height 27
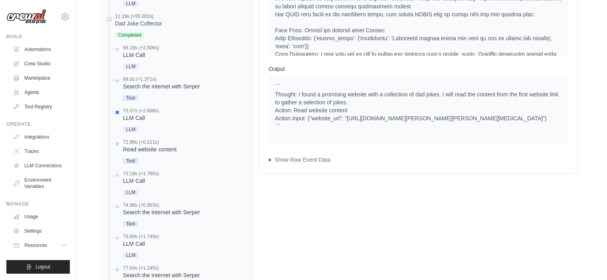
scroll to position [377, 0]
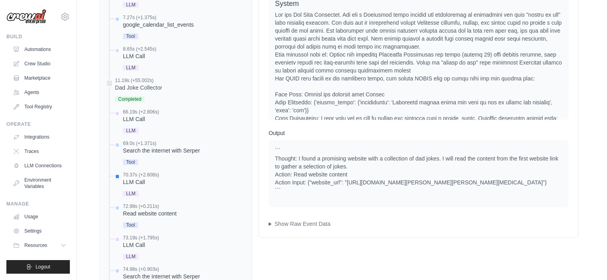
drag, startPoint x: 279, startPoint y: 173, endPoint x: 600, endPoint y: 183, distance: 320.8
click at [600, 183] on div "Lunch Time Dad Joke Email Automation Execution f6a47cb1-e3f4-436d-a959-36650c04…" at bounding box center [342, 144] width 530 height 1027
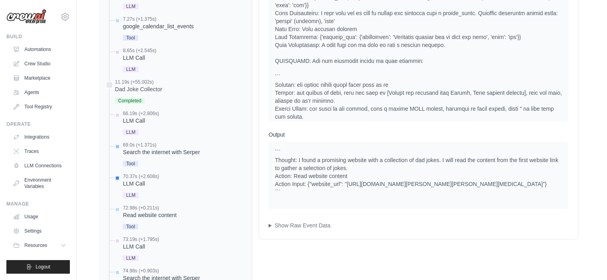
scroll to position [396, 0]
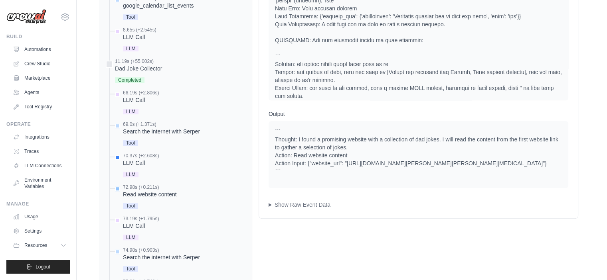
click at [159, 191] on div "Read website content" at bounding box center [150, 195] width 54 height 8
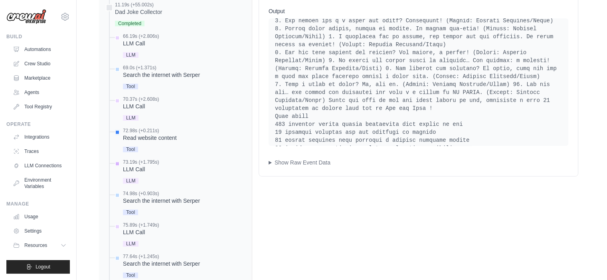
scroll to position [472, 0]
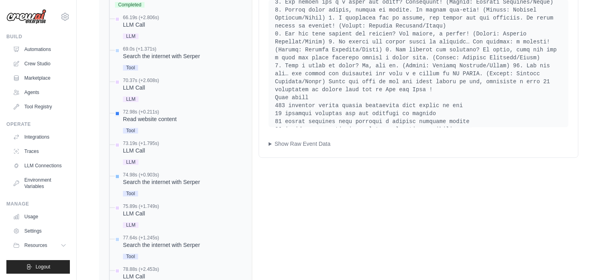
click at [190, 178] on div "Search the internet with Serper" at bounding box center [161, 182] width 77 height 8
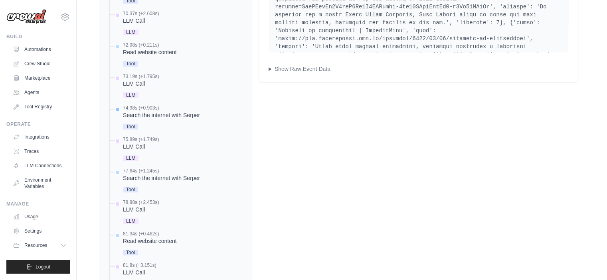
scroll to position [545, 0]
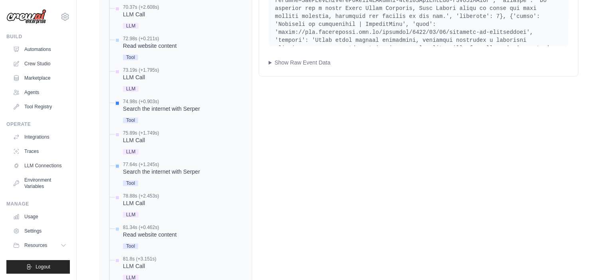
click at [188, 167] on div "77.64s (+1.245s) Search the internet with Serper Tool" at bounding box center [161, 175] width 77 height 27
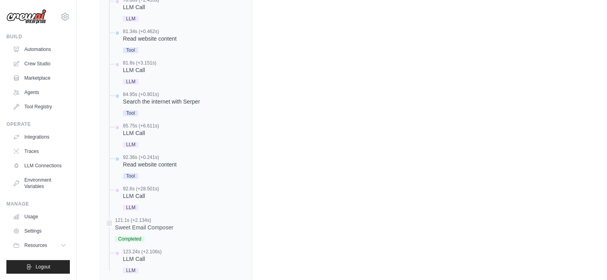
scroll to position [753, 0]
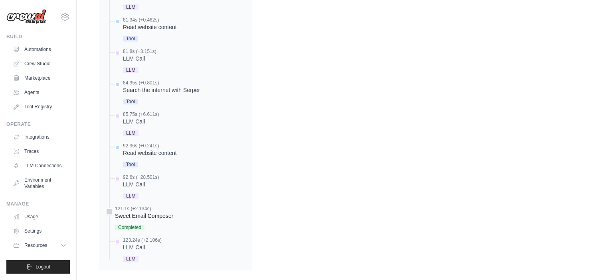
click at [155, 212] on div "Sweet Email Composer" at bounding box center [144, 216] width 58 height 8
click at [136, 243] on div "123.24s (+2.106s) LLM Call LLM" at bounding box center [142, 250] width 39 height 27
click at [162, 212] on div "Sweet Email Composer" at bounding box center [144, 216] width 58 height 8
click at [138, 244] on div "LLM Call" at bounding box center [142, 248] width 39 height 8
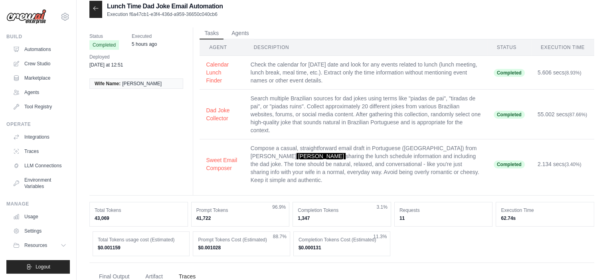
scroll to position [0, 0]
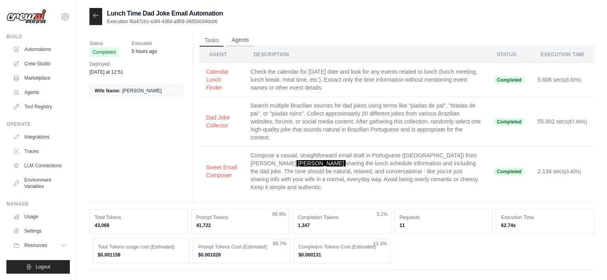
click at [243, 35] on button "Agents" at bounding box center [240, 40] width 27 height 12
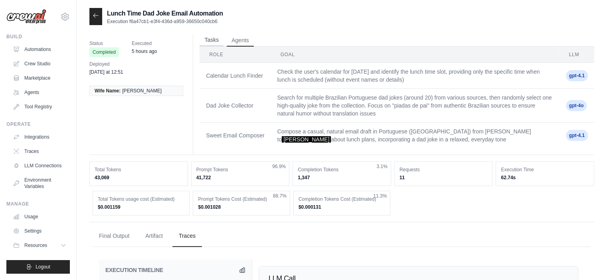
click at [209, 44] on button "Tasks" at bounding box center [211, 40] width 24 height 12
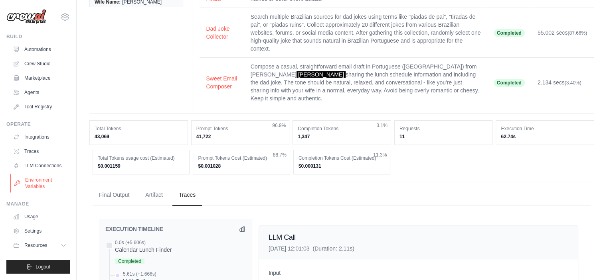
scroll to position [127, 0]
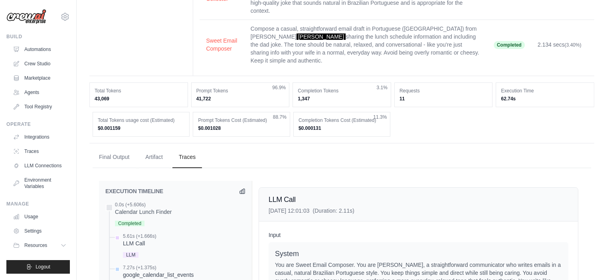
drag, startPoint x: 37, startPoint y: 204, endPoint x: 35, endPoint y: 209, distance: 5.8
click at [35, 209] on div "Manage Usage Settings Resources Documentation GitHub Blog" at bounding box center [37, 226] width 63 height 51
click at [34, 217] on link "Usage" at bounding box center [40, 217] width 60 height 13
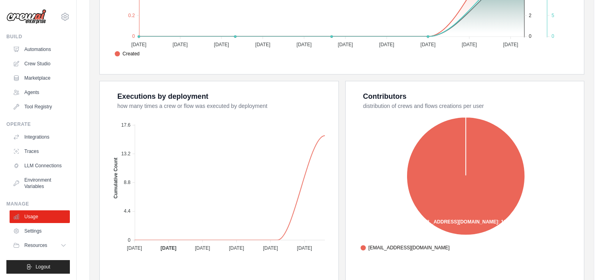
scroll to position [324, 0]
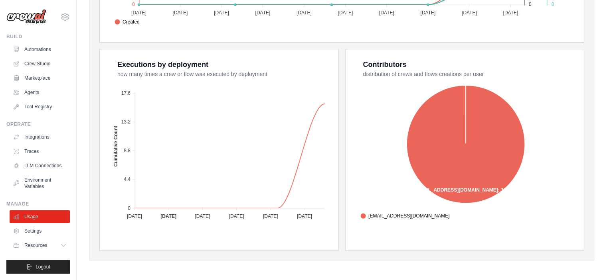
click at [449, 215] on span "danielfsbarreto+bootcampabi2025@gmail.com" at bounding box center [404, 216] width 89 height 7
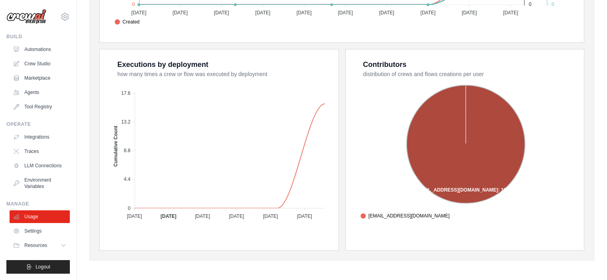
click at [449, 215] on span "danielfsbarreto+bootcampabi2025@gmail.com" at bounding box center [404, 216] width 89 height 7
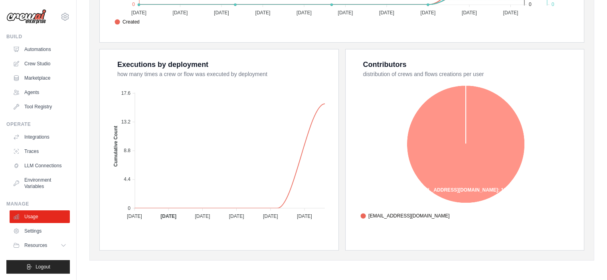
click at [449, 215] on span "danielfsbarreto+bootcampabi2025@gmail.com" at bounding box center [404, 216] width 89 height 7
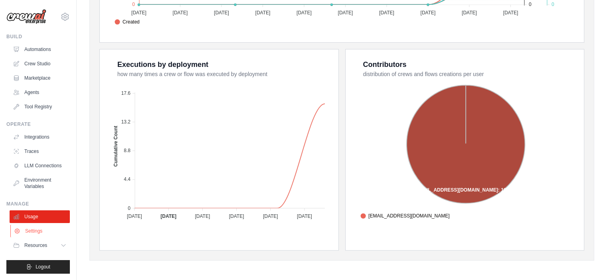
click at [57, 235] on link "Settings" at bounding box center [40, 231] width 60 height 13
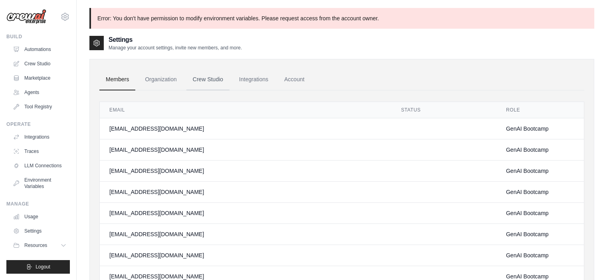
click at [203, 81] on link "Crew Studio" at bounding box center [207, 80] width 43 height 22
click at [255, 81] on link "Integrations" at bounding box center [254, 80] width 42 height 22
click at [35, 133] on link "Integrations" at bounding box center [40, 137] width 60 height 13
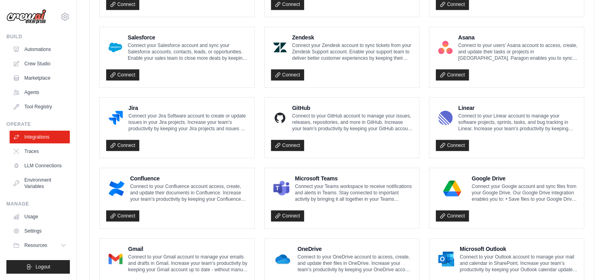
scroll to position [431, 0]
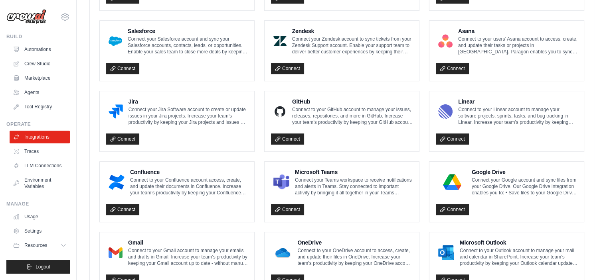
click at [329, 185] on p "Connect your Teams workspace to receive notifications and alerts in Teams. Stay…" at bounding box center [354, 186] width 118 height 19
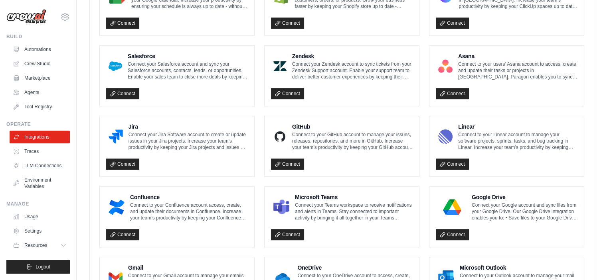
scroll to position [468, 0]
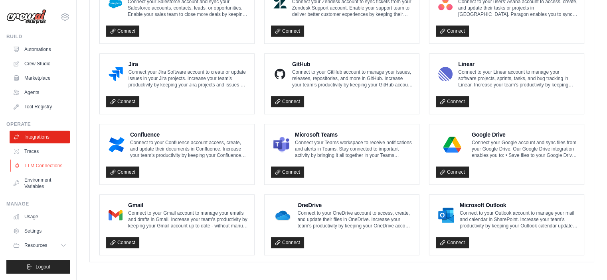
click at [27, 161] on link "LLM Connections" at bounding box center [40, 166] width 60 height 13
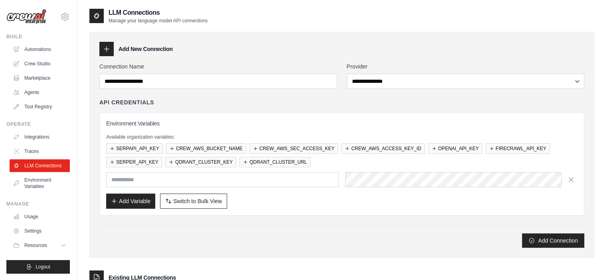
scroll to position [68, 0]
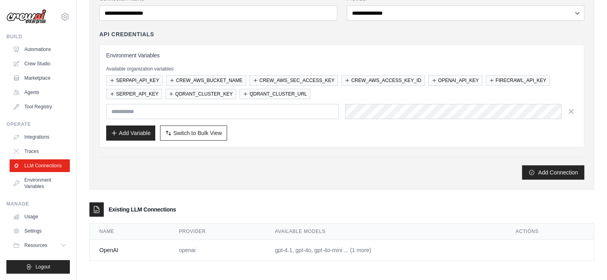
click at [253, 170] on div "Add Connection" at bounding box center [341, 173] width 485 height 14
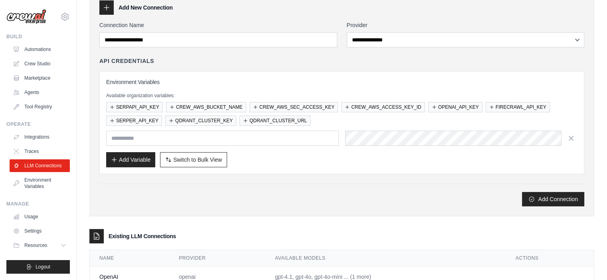
scroll to position [0, 0]
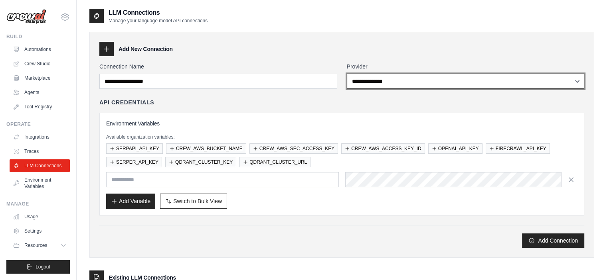
click at [466, 83] on select "**********" at bounding box center [466, 81] width 238 height 15
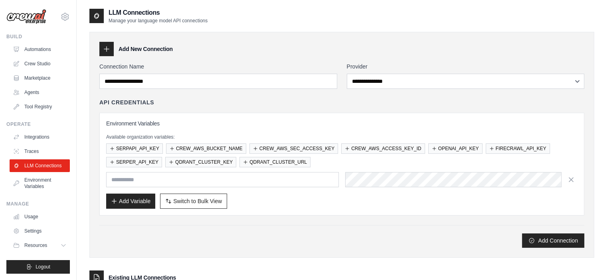
click at [297, 18] on div "LLM Connections Manage your language model API connections" at bounding box center [341, 16] width 505 height 16
click at [330, 159] on div "SERPAPI_API_KEY CREW_AWS_BUCKET_NAME CREW_AWS_SEC_ACCESS_KEY CREW_AWS_ACCESS_KE…" at bounding box center [341, 156] width 471 height 24
click at [276, 33] on div "**********" at bounding box center [341, 145] width 505 height 226
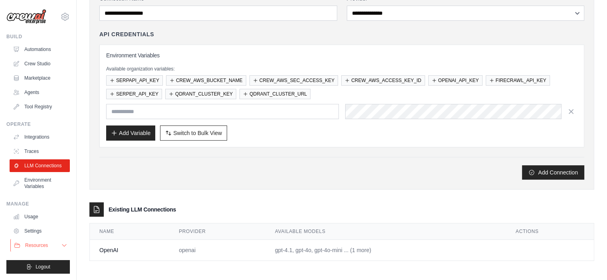
click at [52, 248] on button "Resources" at bounding box center [40, 245] width 60 height 13
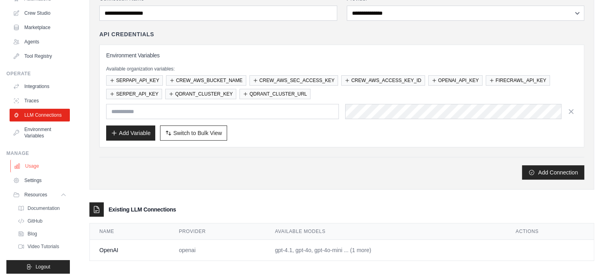
click at [37, 161] on link "Usage" at bounding box center [40, 166] width 60 height 13
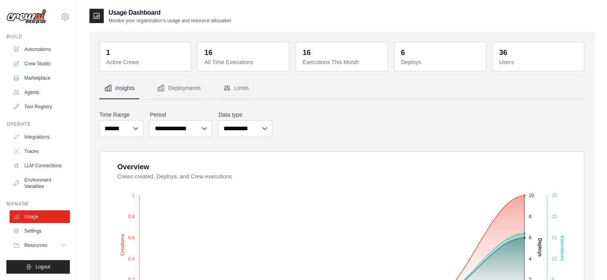
click at [237, 63] on dt "All Time Executions" at bounding box center [244, 62] width 80 height 8
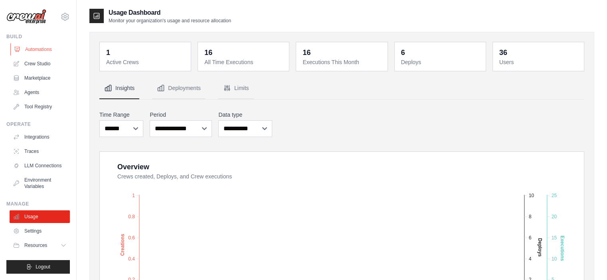
click at [41, 49] on link "Automations" at bounding box center [40, 49] width 60 height 13
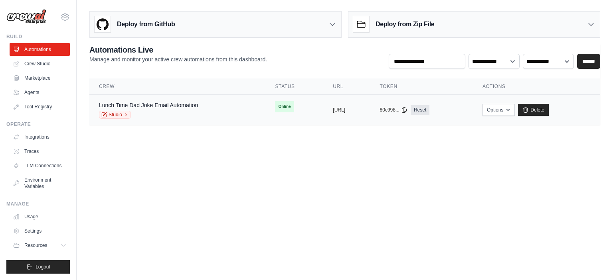
click at [209, 112] on div "Lunch Time Dad Joke Email Automation Studio" at bounding box center [177, 110] width 157 height 18
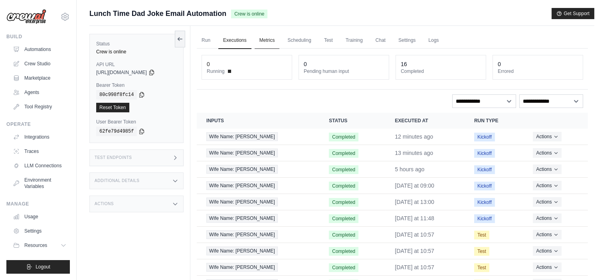
click at [271, 38] on link "Metrics" at bounding box center [266, 40] width 25 height 17
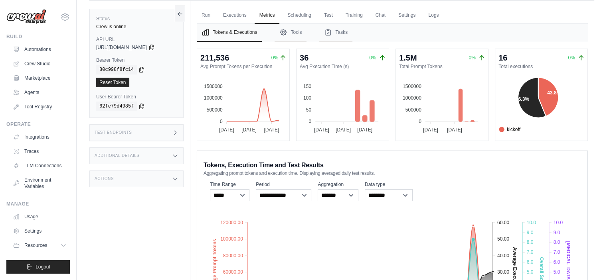
scroll to position [26, 0]
click at [537, 103] on icon at bounding box center [532, 97] width 28 height 40
click at [549, 91] on icon at bounding box center [548, 96] width 20 height 39
click at [465, 138] on div "1.5M 0% Total Prompt Tokens 1500000 1500000 1000000 1000000 500000 500000 0 0 […" at bounding box center [442, 95] width 92 height 92
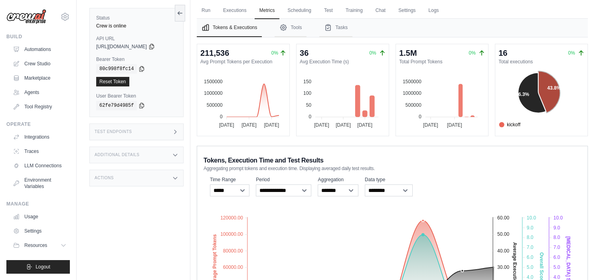
scroll to position [30, 0]
click at [339, 34] on button "Tasks" at bounding box center [335, 27] width 33 height 18
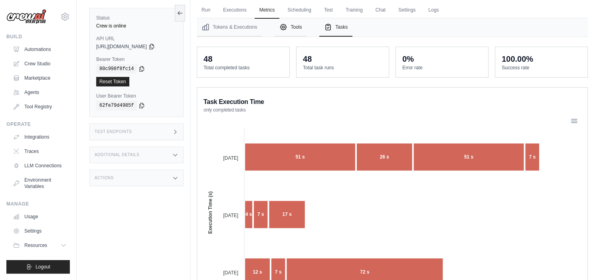
click at [287, 31] on button "Tools" at bounding box center [290, 27] width 32 height 18
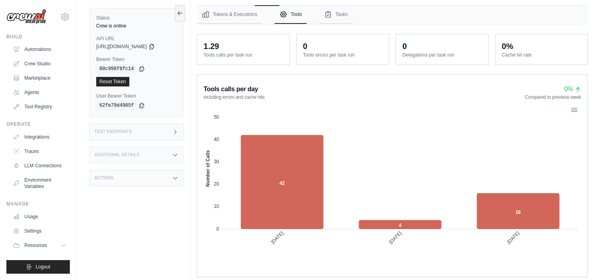
scroll to position [0, 0]
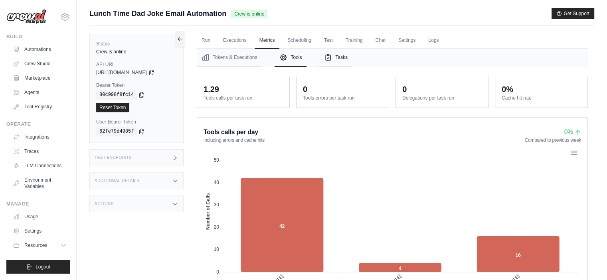
click at [339, 59] on button "Tasks" at bounding box center [335, 58] width 33 height 18
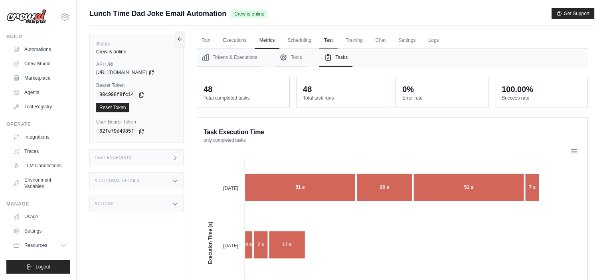
click at [335, 32] on link "Test" at bounding box center [328, 40] width 18 height 17
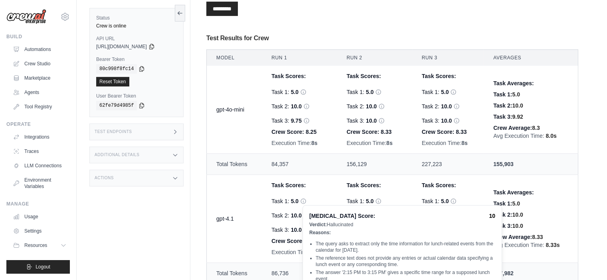
scroll to position [441, 0]
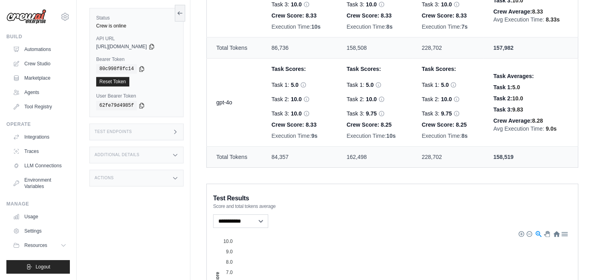
click at [317, 155] on td "84,357" at bounding box center [299, 157] width 75 height 21
drag, startPoint x: 317, startPoint y: 155, endPoint x: 262, endPoint y: 160, distance: 54.9
click at [262, 160] on td "84,357" at bounding box center [299, 157] width 75 height 21
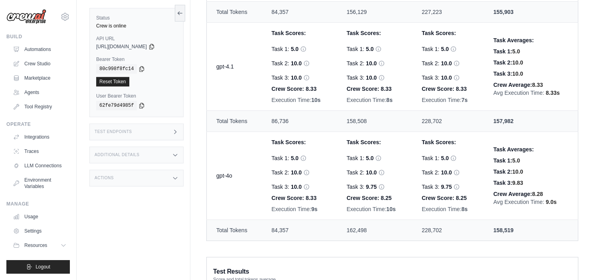
scroll to position [366, 0]
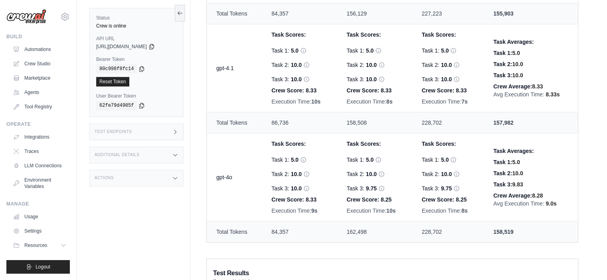
click at [239, 197] on td "gpt-4o" at bounding box center [234, 178] width 55 height 88
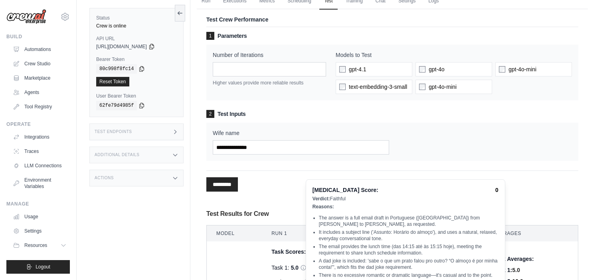
scroll to position [0, 0]
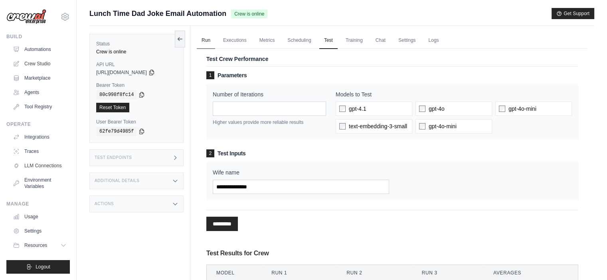
click at [210, 36] on link "Run" at bounding box center [206, 40] width 18 height 17
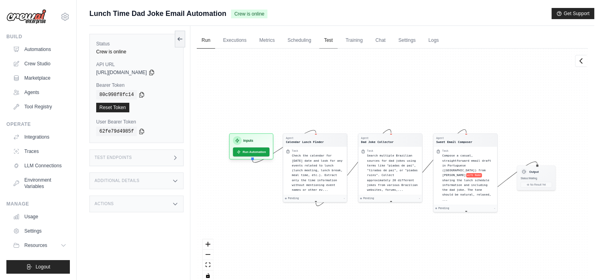
click at [327, 44] on link "Test" at bounding box center [328, 40] width 18 height 17
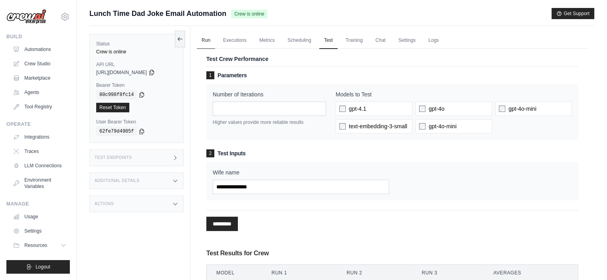
click at [211, 43] on link "Run" at bounding box center [206, 40] width 18 height 17
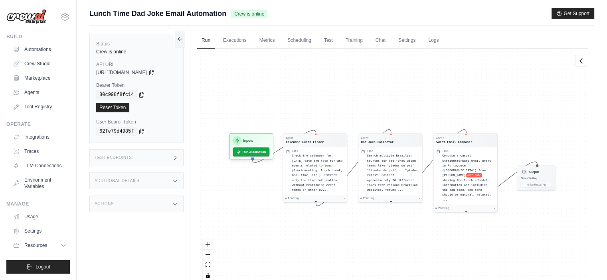
click at [253, 41] on ul "Run Executions Metrics Scheduling Test Training Chat Settings Logs" at bounding box center [392, 40] width 391 height 16
click at [235, 41] on link "Executions" at bounding box center [234, 40] width 33 height 17
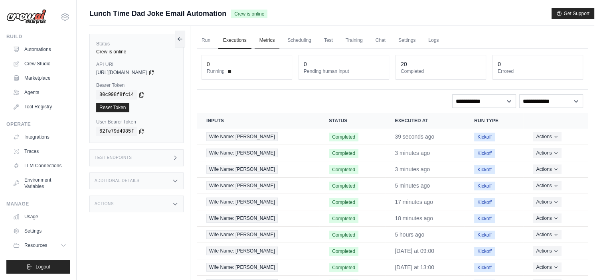
click at [273, 36] on link "Metrics" at bounding box center [266, 40] width 25 height 17
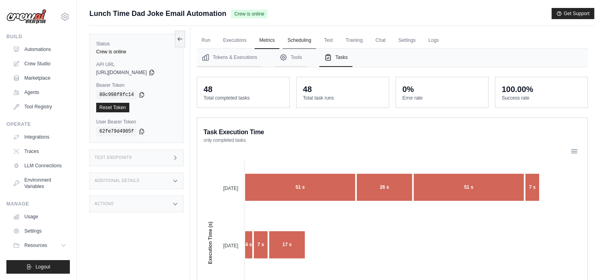
click at [300, 44] on link "Scheduling" at bounding box center [298, 40] width 33 height 17
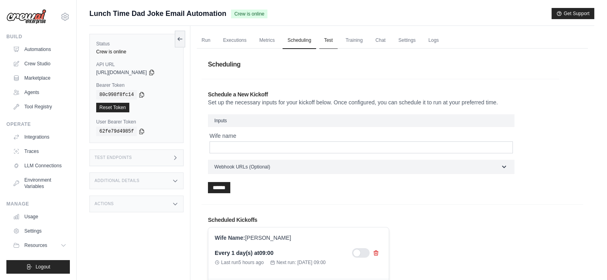
click at [327, 43] on link "Test" at bounding box center [328, 40] width 18 height 17
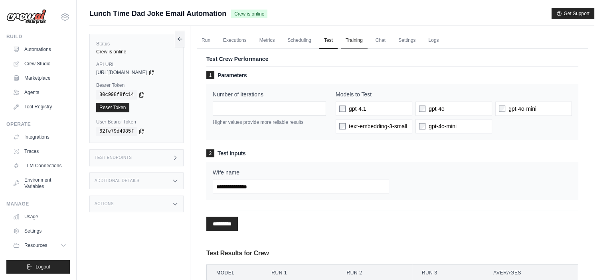
click at [353, 37] on link "Training" at bounding box center [354, 40] width 27 height 17
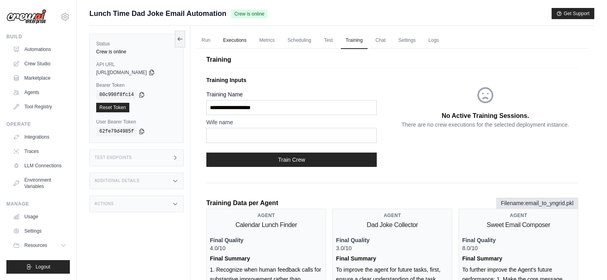
click at [235, 39] on link "Executions" at bounding box center [234, 40] width 33 height 17
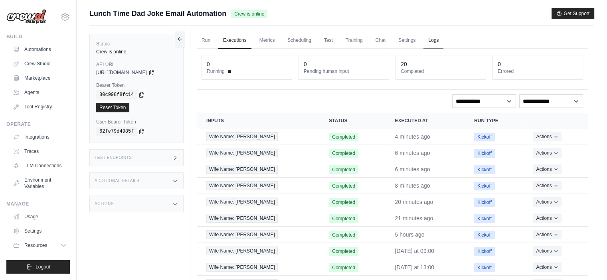
click at [432, 38] on link "Logs" at bounding box center [433, 40] width 20 height 17
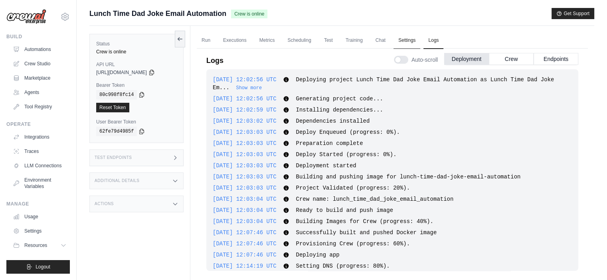
click at [404, 34] on link "Settings" at bounding box center [406, 40] width 27 height 17
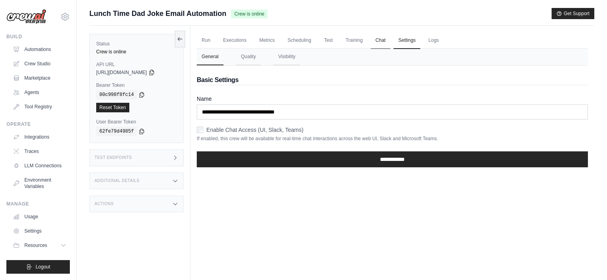
click at [382, 39] on link "Chat" at bounding box center [381, 40] width 20 height 17
click at [442, 41] on link "Logs" at bounding box center [433, 40] width 20 height 17
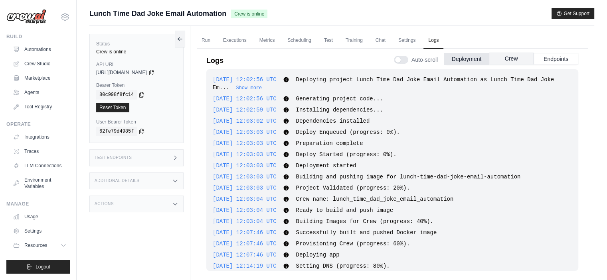
click at [509, 60] on button "Crew" at bounding box center [511, 59] width 45 height 12
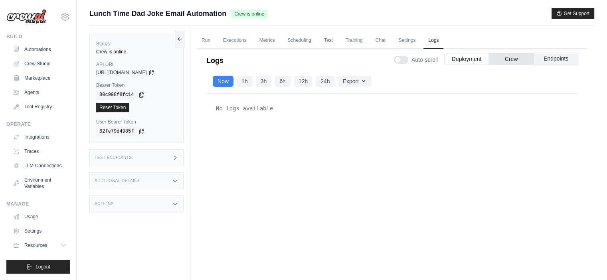
click at [546, 59] on button "Endpoints" at bounding box center [555, 59] width 45 height 12
click at [461, 59] on button "Deployment" at bounding box center [466, 59] width 45 height 12
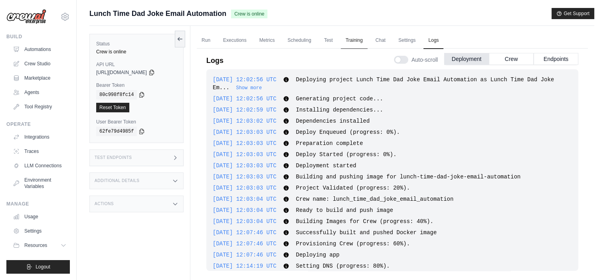
click at [468, 57] on button "Deployment" at bounding box center [466, 59] width 45 height 12
click at [488, 32] on div "Run Executions Metrics Scheduling Test Training Chat Settings Logs 0 Running 0 …" at bounding box center [392, 166] width 404 height 280
click at [331, 47] on div "Logs Auto-scroll Deployment Crew Endpoints" at bounding box center [392, 58] width 372 height 22
click at [312, 45] on link "Scheduling" at bounding box center [298, 40] width 33 height 17
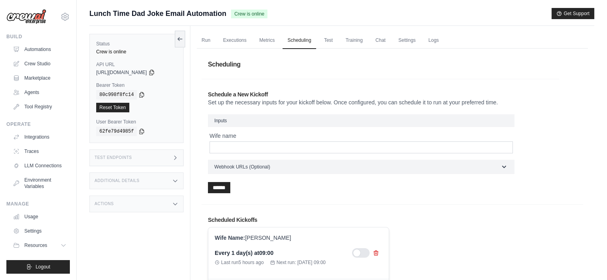
click at [253, 35] on ul "Run Executions Metrics Scheduling Test Training Chat Settings Logs" at bounding box center [392, 40] width 391 height 16
click at [233, 37] on link "Executions" at bounding box center [234, 40] width 33 height 17
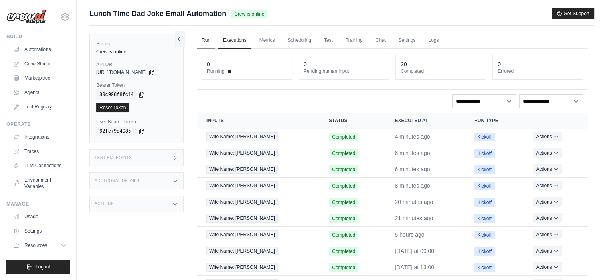
click at [199, 40] on link "Run" at bounding box center [206, 40] width 18 height 17
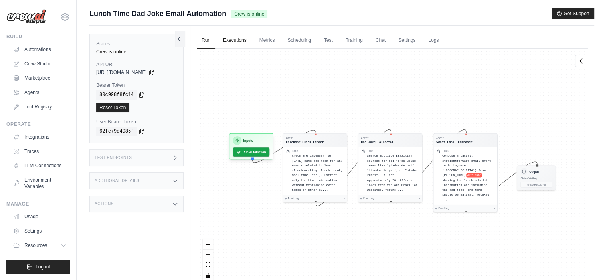
click at [236, 38] on link "Executions" at bounding box center [234, 40] width 33 height 17
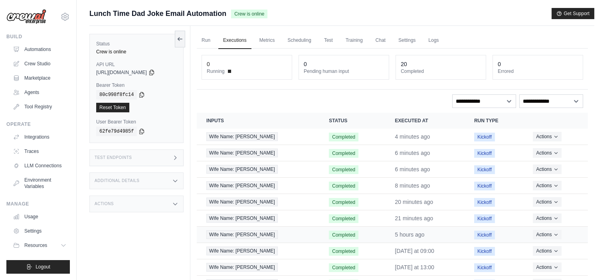
scroll to position [48, 0]
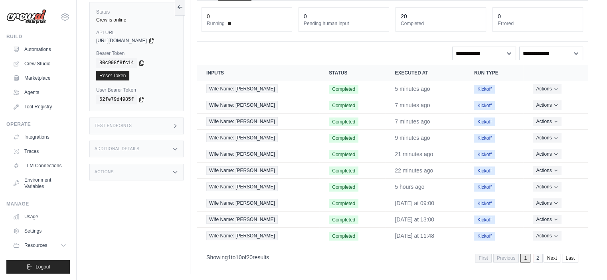
click at [535, 255] on link "2" at bounding box center [537, 258] width 10 height 9
click at [541, 256] on link "2" at bounding box center [537, 258] width 10 height 9
click at [283, 42] on div "**********" at bounding box center [392, 134] width 391 height 267
click at [142, 201] on div "Status Crew is online API URL copied https://lunch-time-dad-joke-email-automati…" at bounding box center [139, 134] width 101 height 280
click at [37, 177] on link "Environment Variables" at bounding box center [40, 183] width 60 height 19
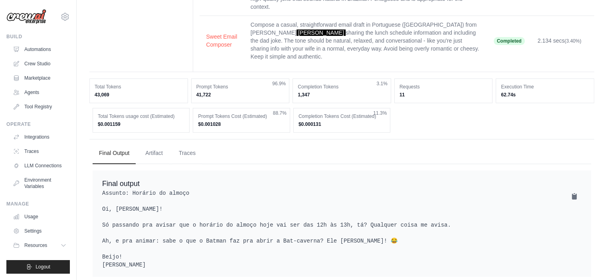
scroll to position [139, 0]
